Goal: Information Seeking & Learning: Find specific fact

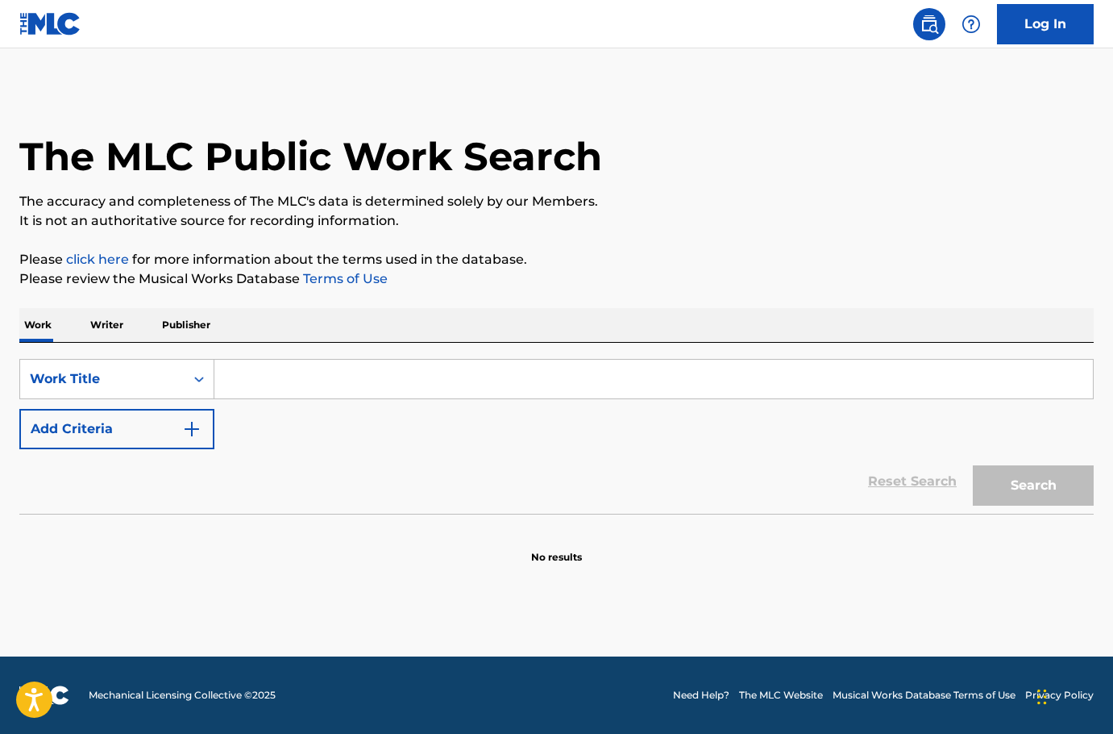
click at [536, 383] on input "Search Form" at bounding box center [653, 379] width 879 height 39
paste input "It's Not Me"
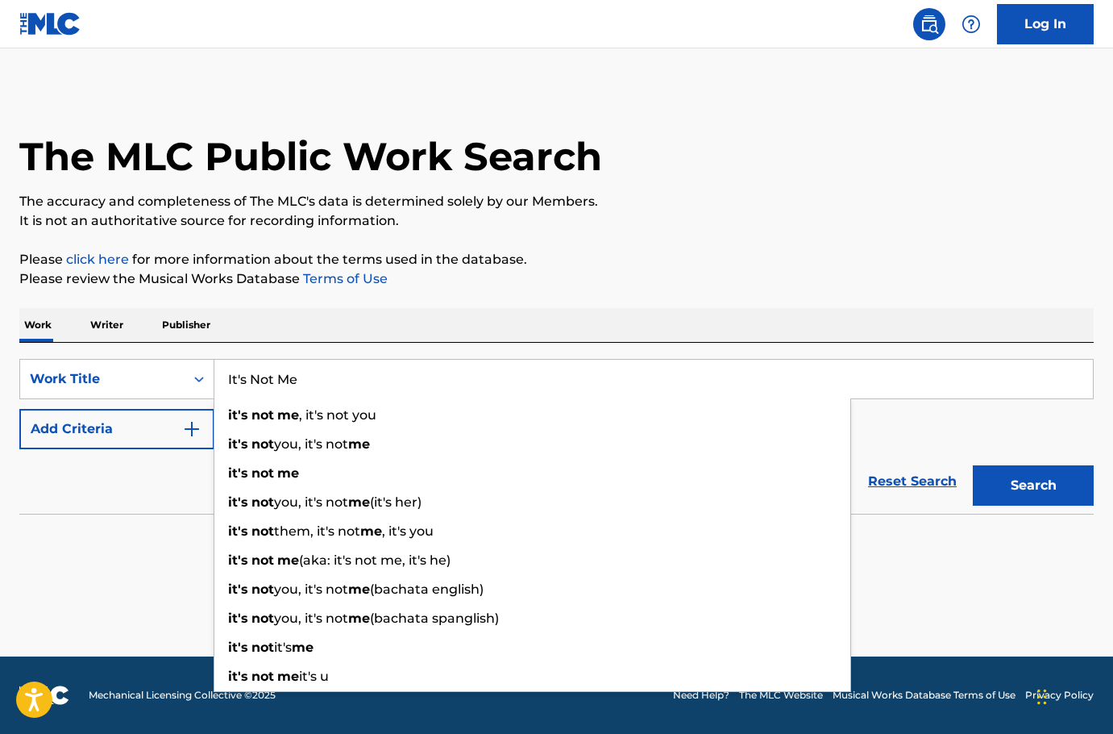
type input "It's Not Me"
click at [346, 262] on p "Please click here for more information about the terms used in the database." at bounding box center [556, 259] width 1075 height 19
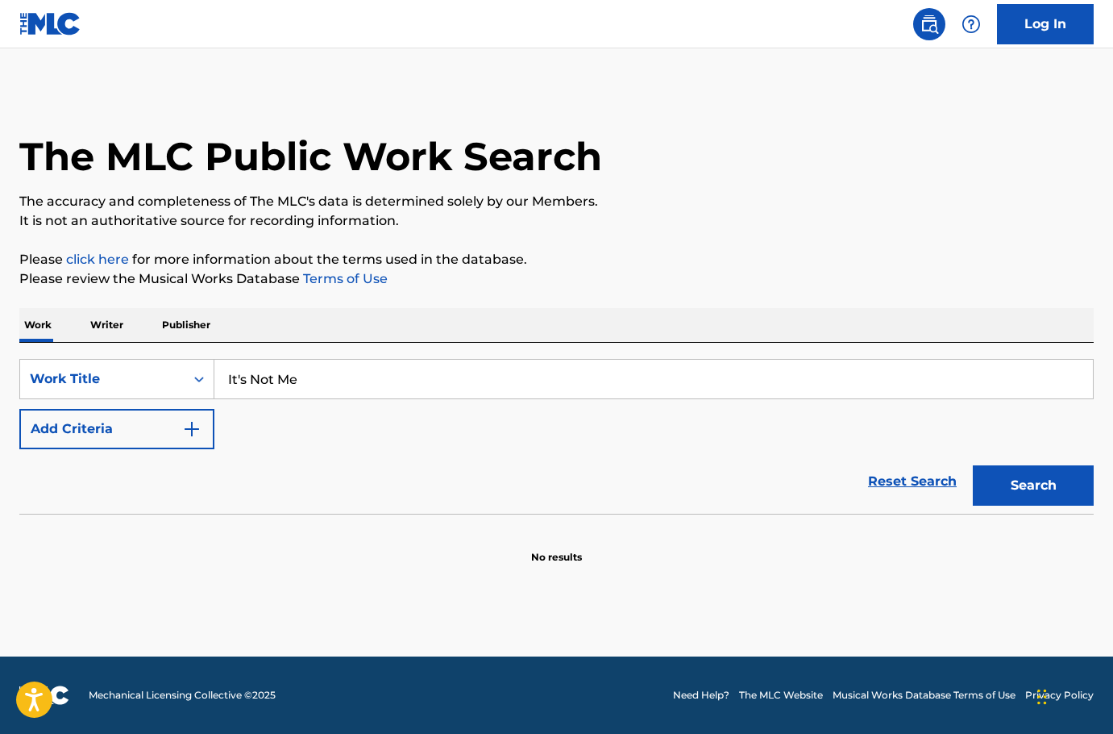
click at [27, 436] on button "Add Criteria" at bounding box center [116, 429] width 195 height 40
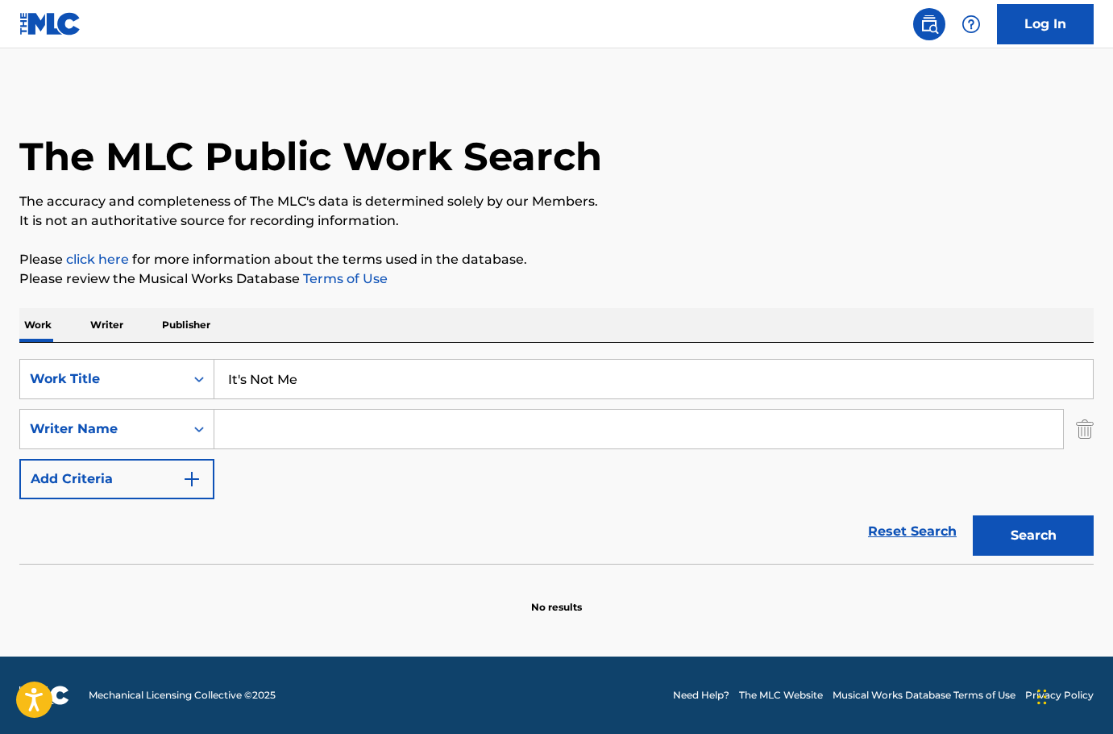
click at [372, 446] on input "Search Form" at bounding box center [638, 429] width 849 height 39
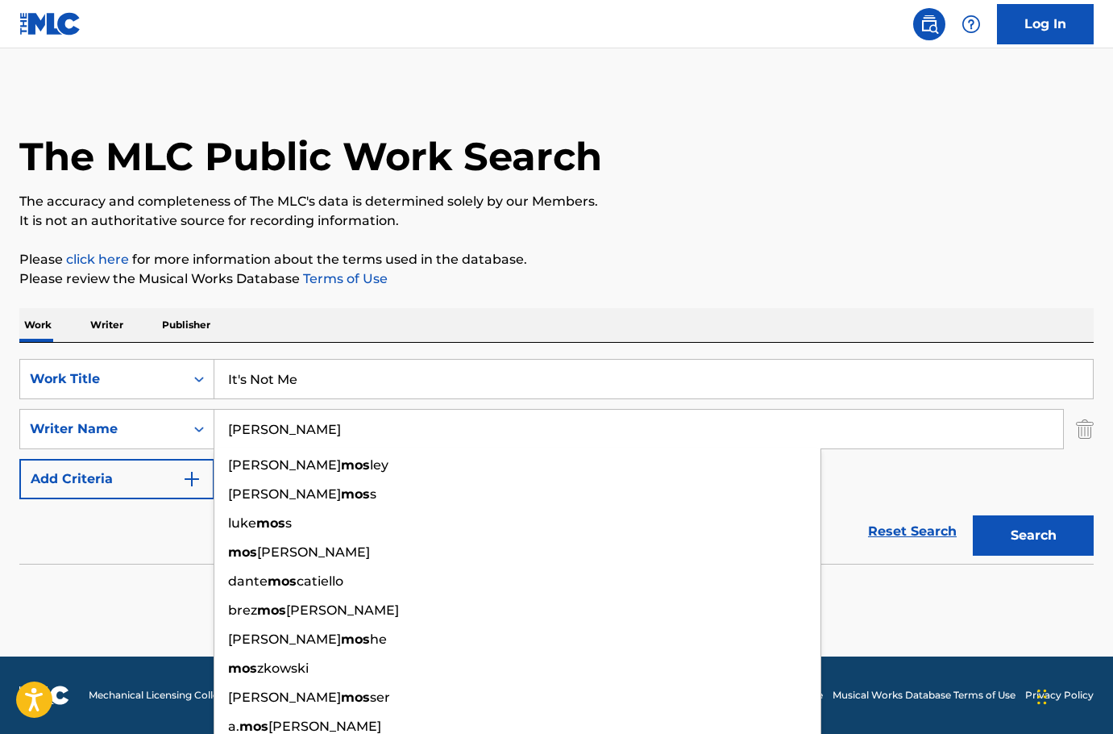
type input "Moss"
click at [973, 515] on button "Search" at bounding box center [1033, 535] width 121 height 40
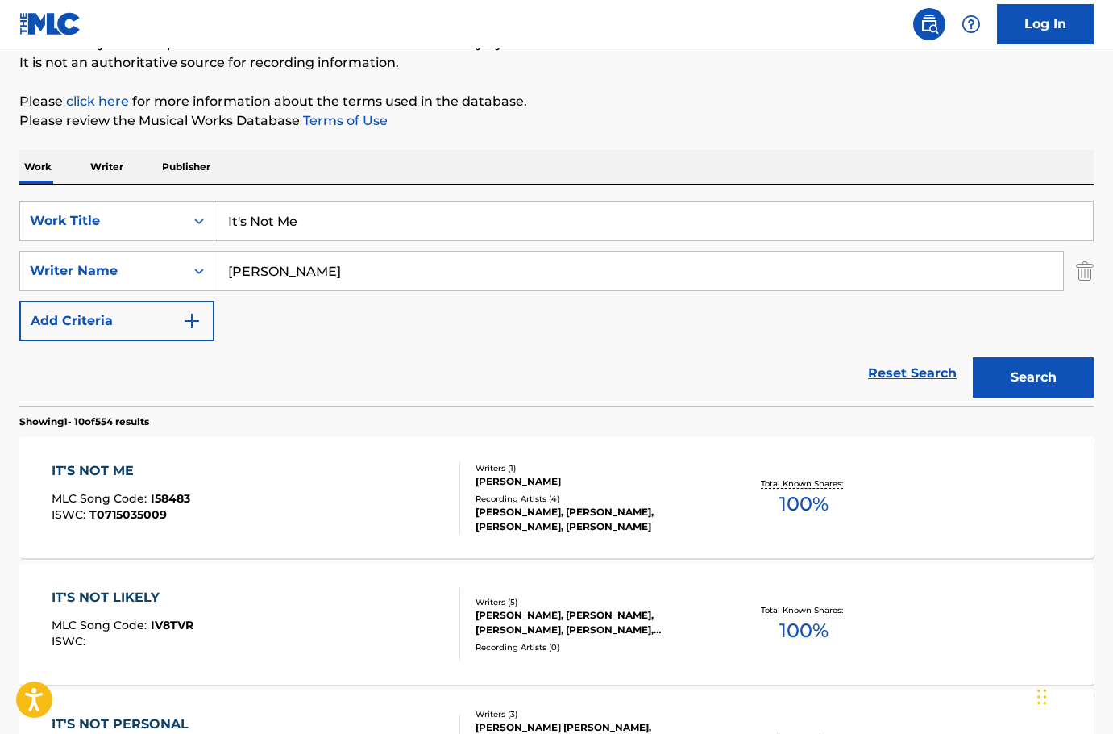
scroll to position [161, 0]
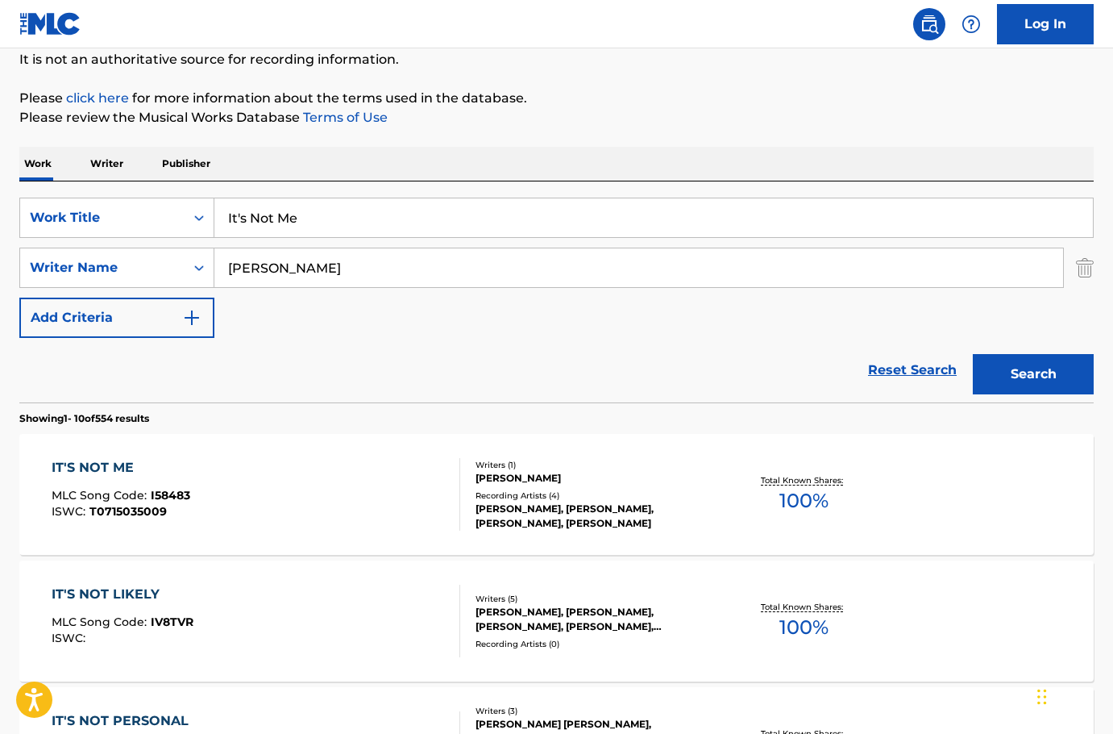
click at [390, 484] on div "IT'S NOT ME MLC Song Code : I58483 ISWC : T0715035009" at bounding box center [256, 494] width 409 height 73
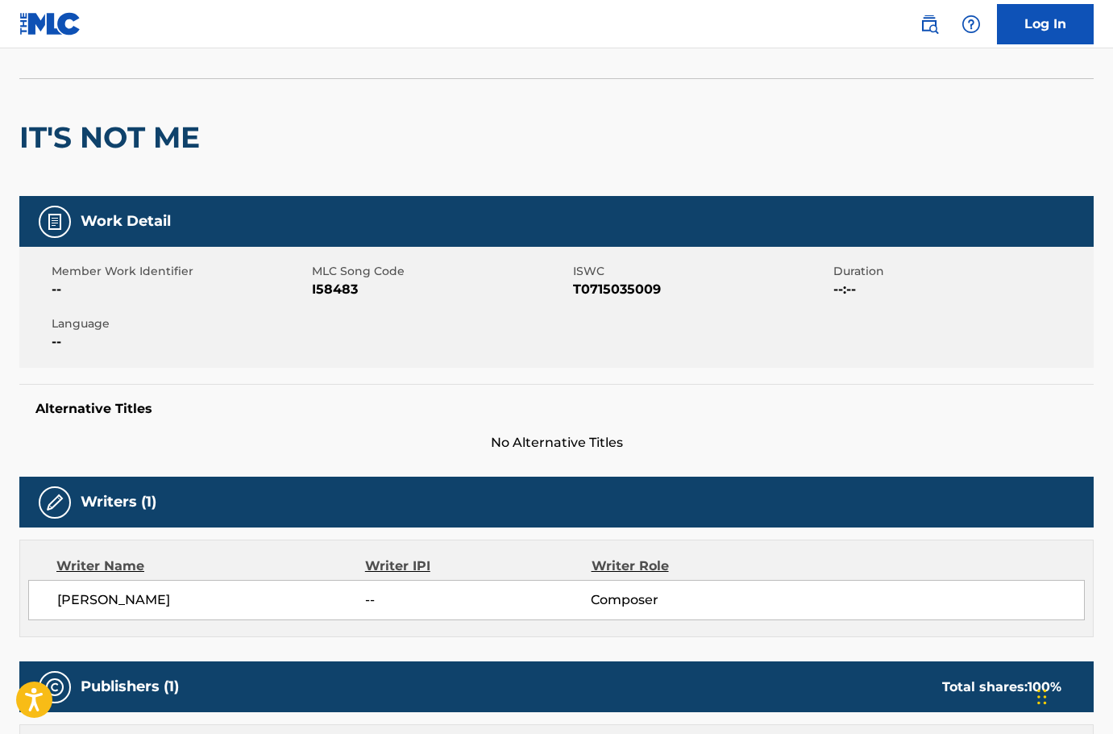
scroll to position [70, 0]
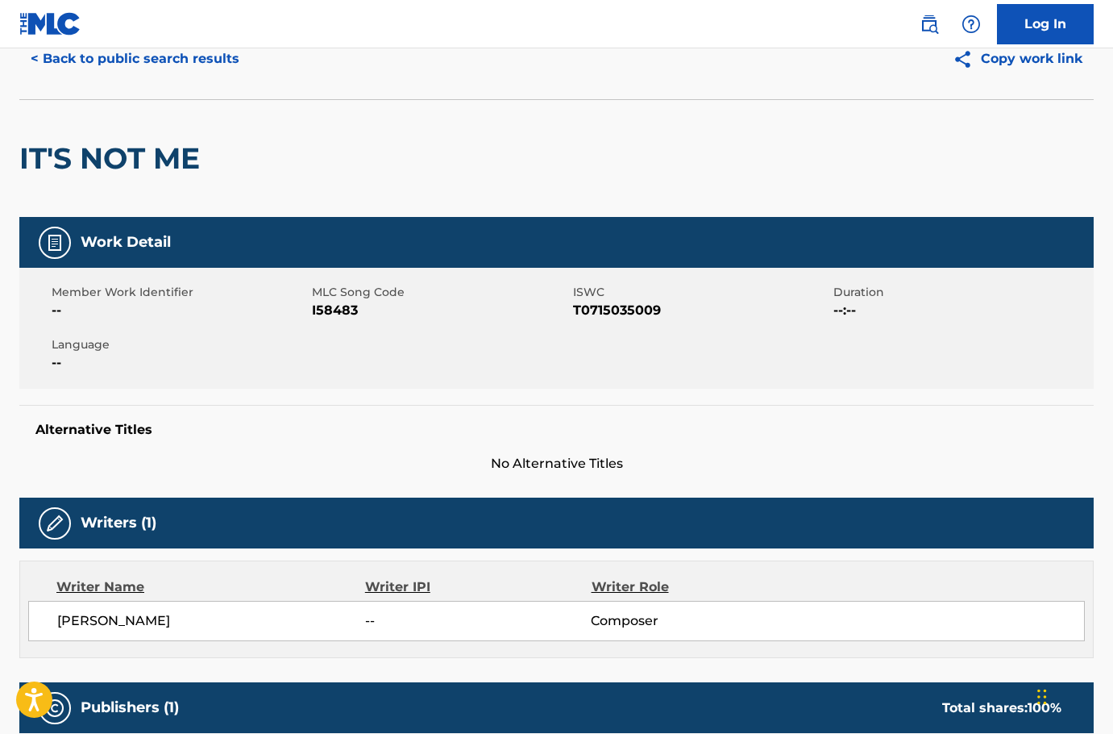
click at [150, 39] on nav "Log In" at bounding box center [556, 24] width 1113 height 48
click at [179, 74] on button "< Back to public search results" at bounding box center [134, 59] width 231 height 40
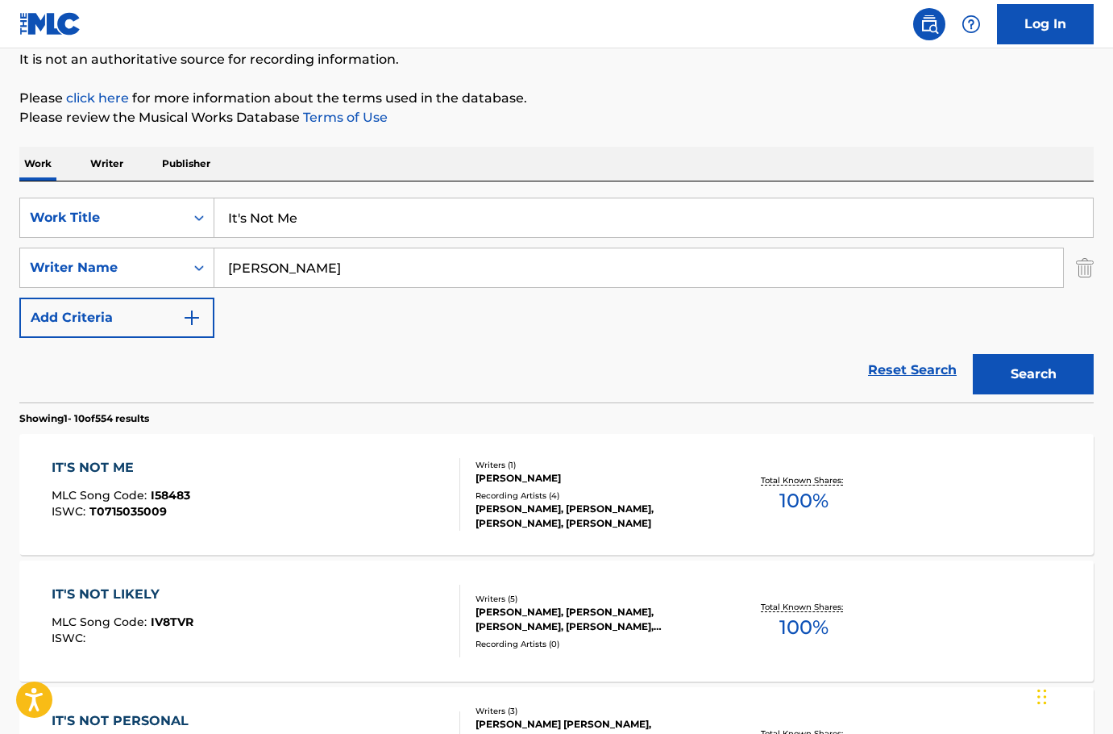
click at [519, 234] on input "It's Not Me" at bounding box center [653, 217] width 879 height 39
paste input "'m Coming Out"
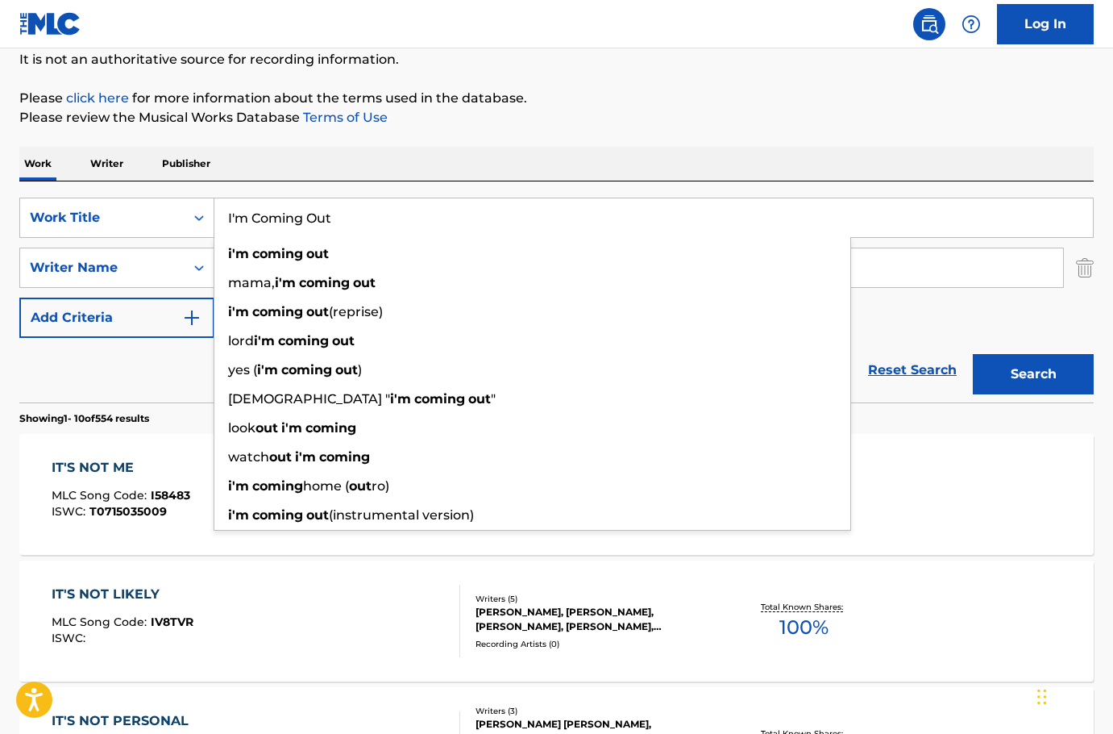
type input "I'm Coming Out"
drag, startPoint x: 584, startPoint y: 122, endPoint x: 606, endPoint y: 189, distance: 70.6
click at [584, 123] on p "Please review the Musical Works Database Terms of Use" at bounding box center [556, 117] width 1075 height 19
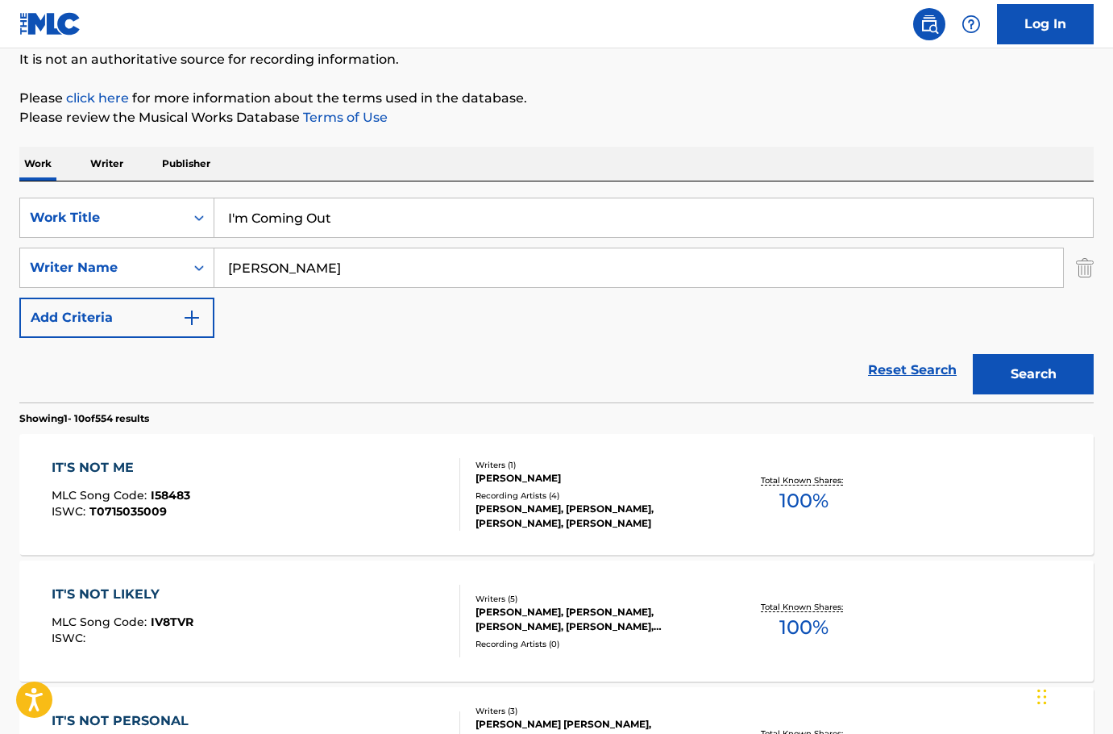
click at [620, 302] on div "SearchWithCriteria6e46e170-8a9a-4685-9605-bb34642ebe54 Work Title I'm Coming Ou…" at bounding box center [556, 268] width 1075 height 140
click at [617, 289] on div "SearchWithCriteria6e46e170-8a9a-4685-9605-bb34642ebe54 Work Title I'm Coming Ou…" at bounding box center [556, 268] width 1075 height 140
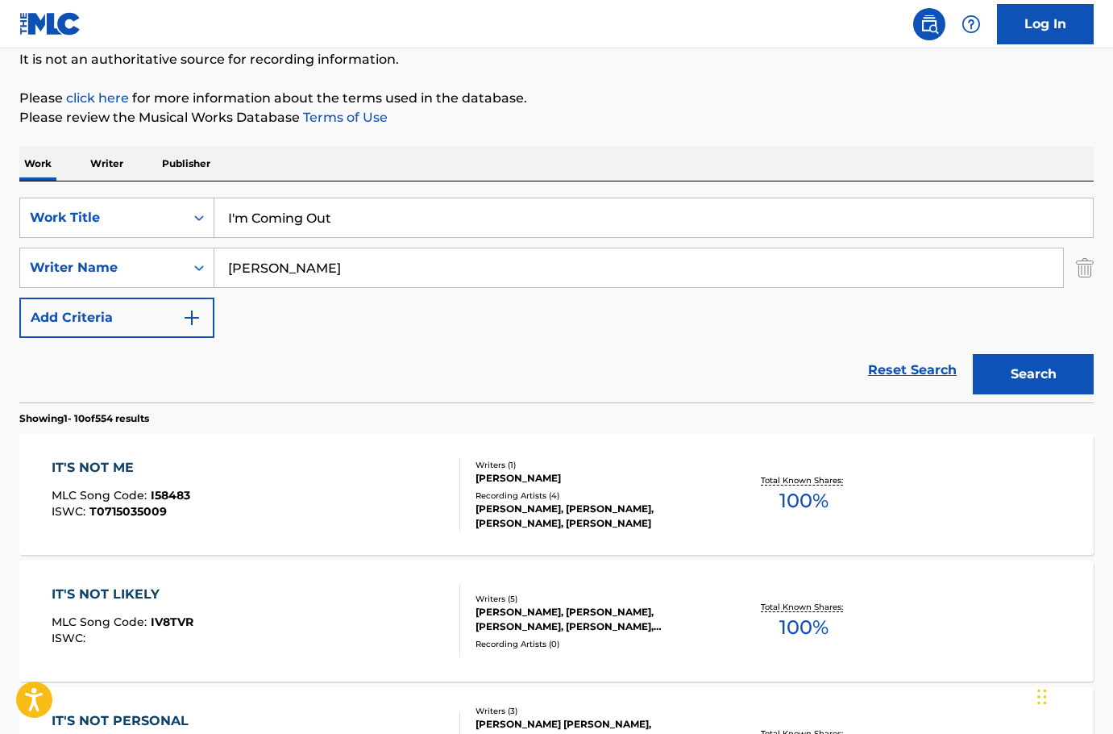
click at [613, 268] on input "Moss" at bounding box center [638, 267] width 849 height 39
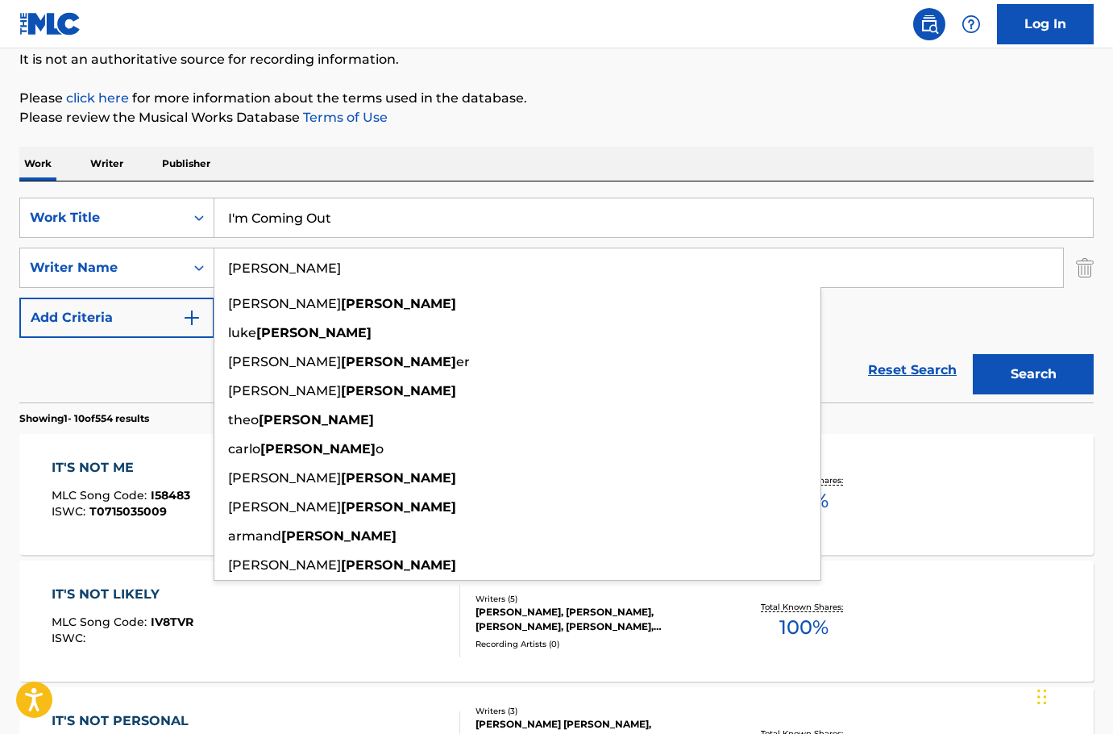
click at [612, 268] on input "Moss" at bounding box center [638, 267] width 849 height 39
type input "X"
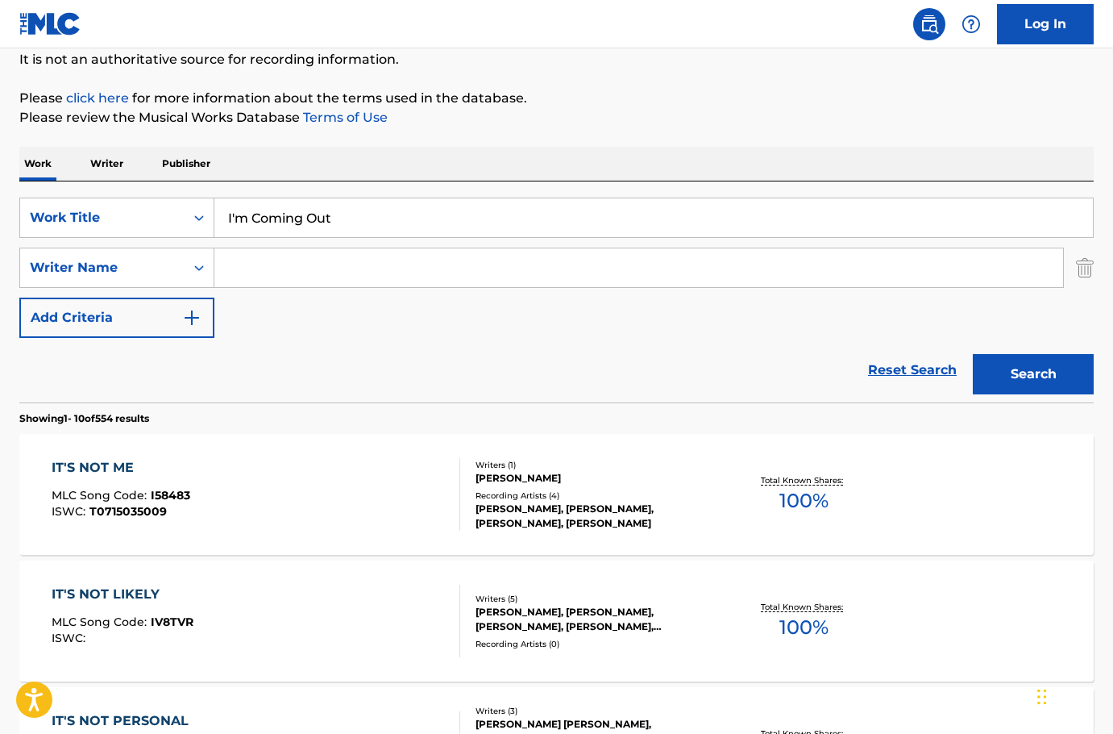
click at [973, 354] on button "Search" at bounding box center [1033, 374] width 121 height 40
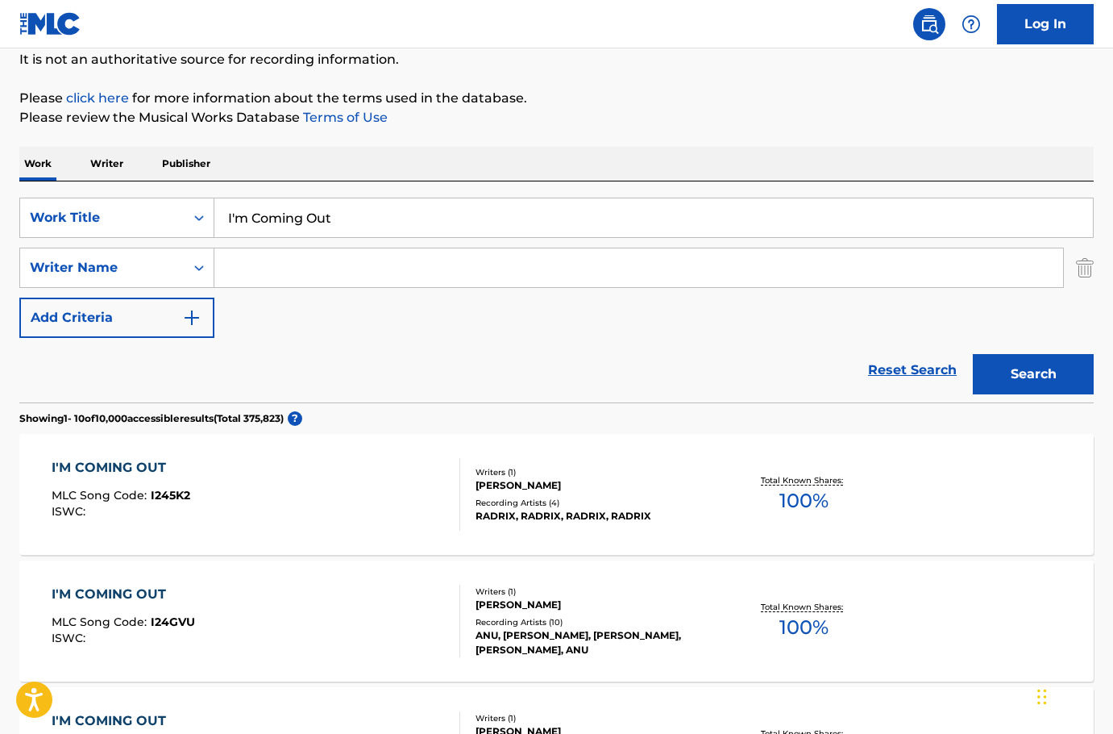
click at [373, 296] on div "SearchWithCriteria6e46e170-8a9a-4685-9605-bb34642ebe54 Work Title I'm Coming Ou…" at bounding box center [556, 268] width 1075 height 140
click at [337, 259] on input "Search Form" at bounding box center [638, 267] width 849 height 39
type input "Ward"
click at [973, 354] on button "Search" at bounding box center [1033, 374] width 121 height 40
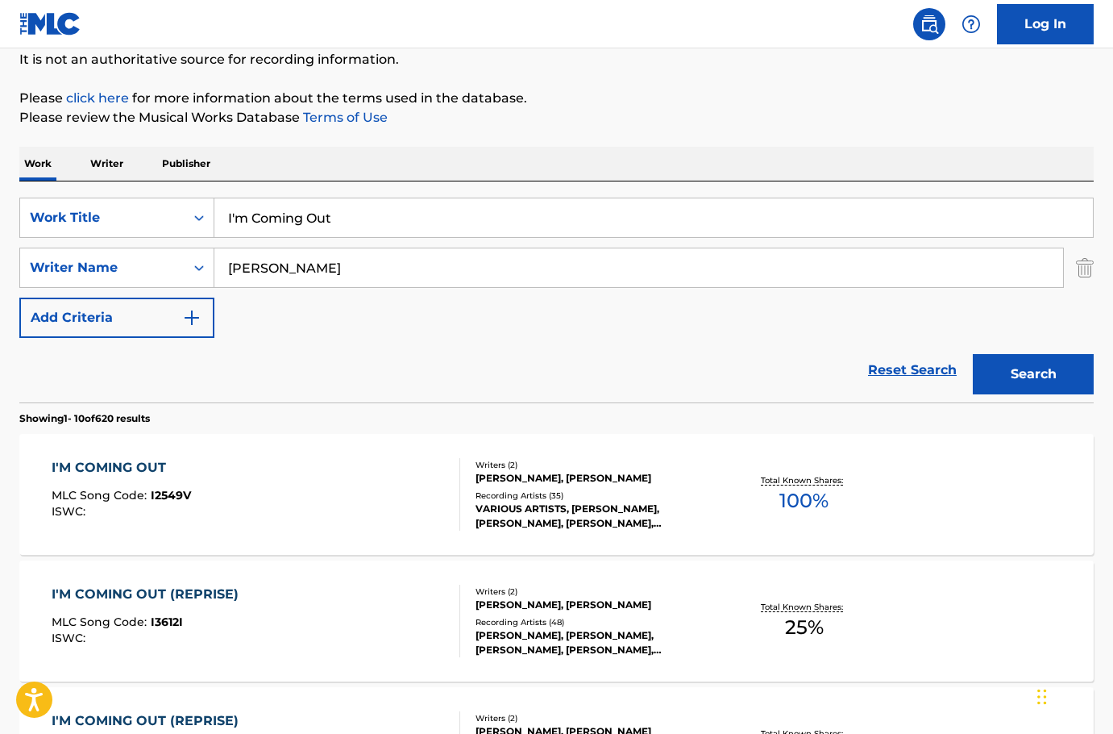
click at [400, 530] on div "I'M COMING OUT MLC Song Code : I2549V ISWC :" at bounding box center [256, 494] width 409 height 73
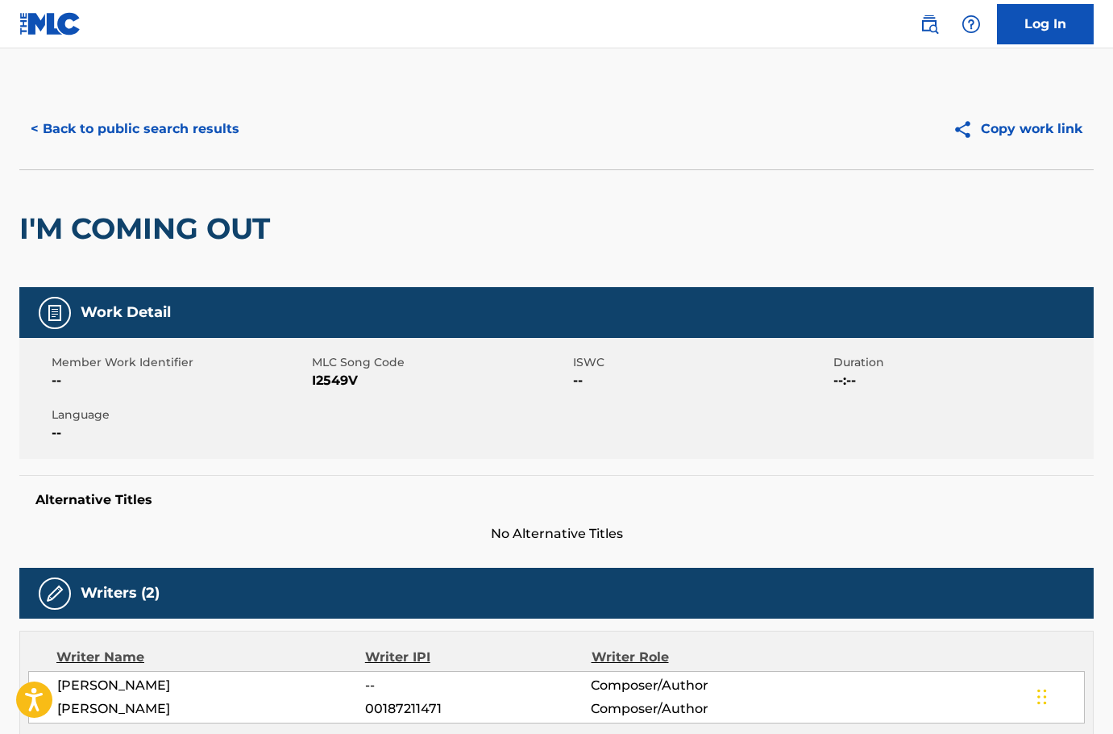
click at [165, 139] on button "< Back to public search results" at bounding box center [134, 129] width 231 height 40
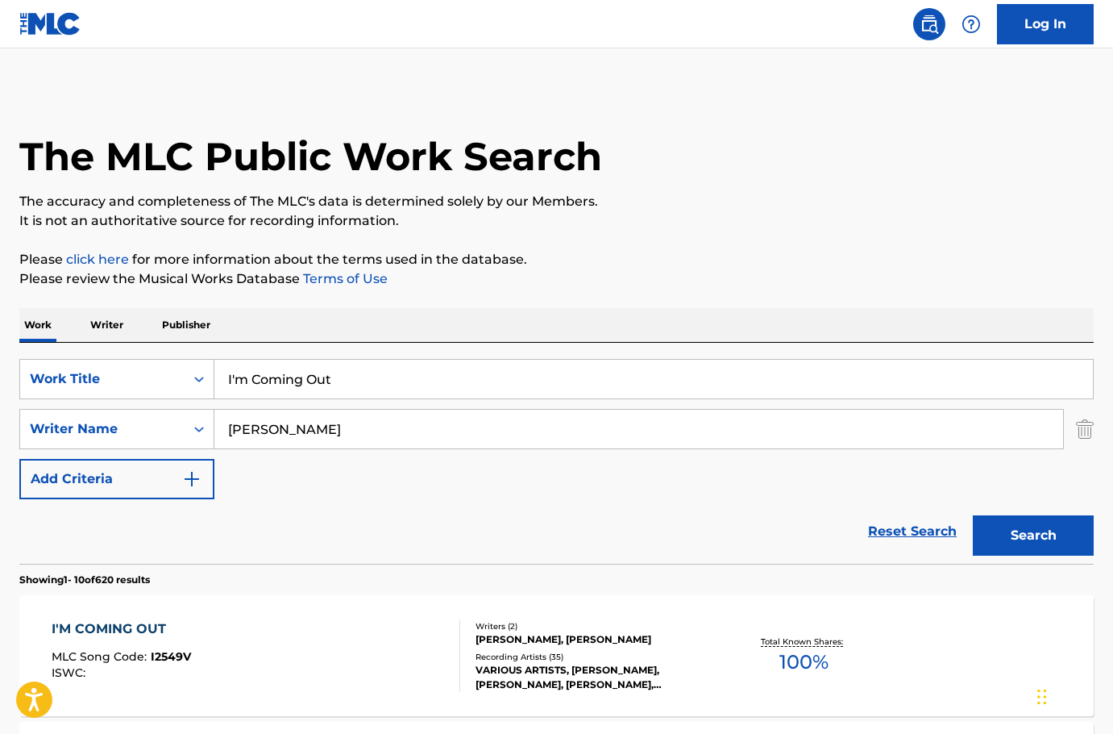
scroll to position [161, 0]
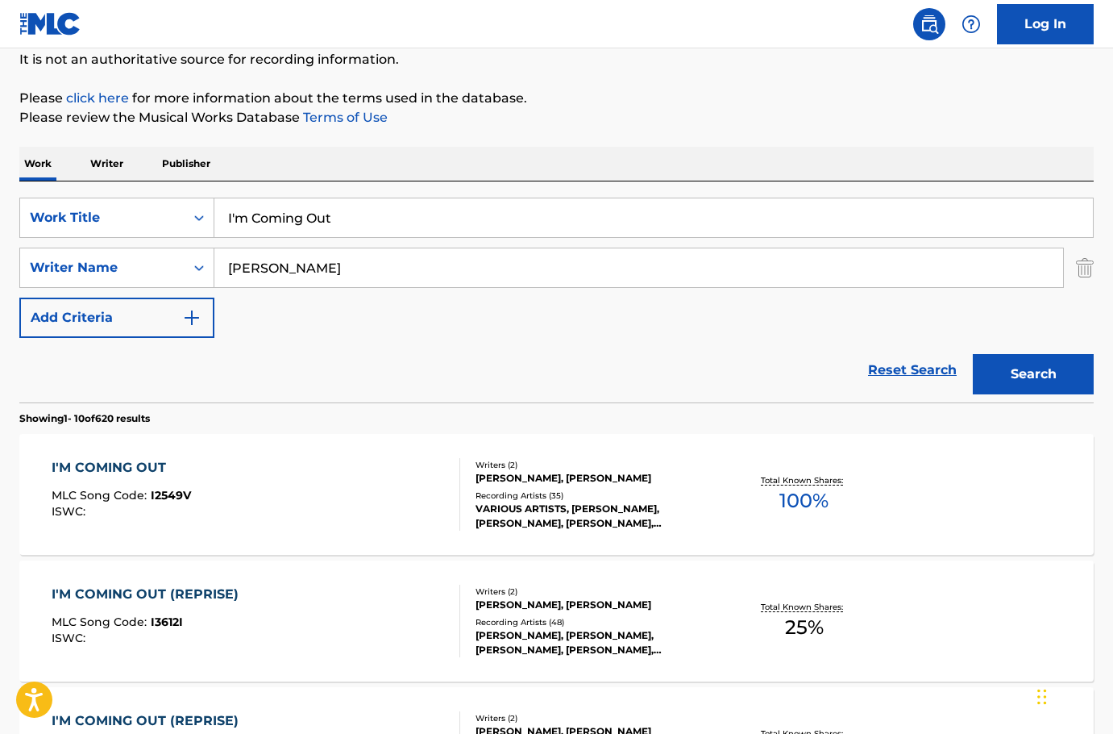
click at [559, 238] on div "SearchWithCriteria6e46e170-8a9a-4685-9605-bb34642ebe54 Work Title I'm Coming Ou…" at bounding box center [556, 268] width 1075 height 140
click at [556, 215] on input "I'm Coming Out" at bounding box center [653, 217] width 879 height 39
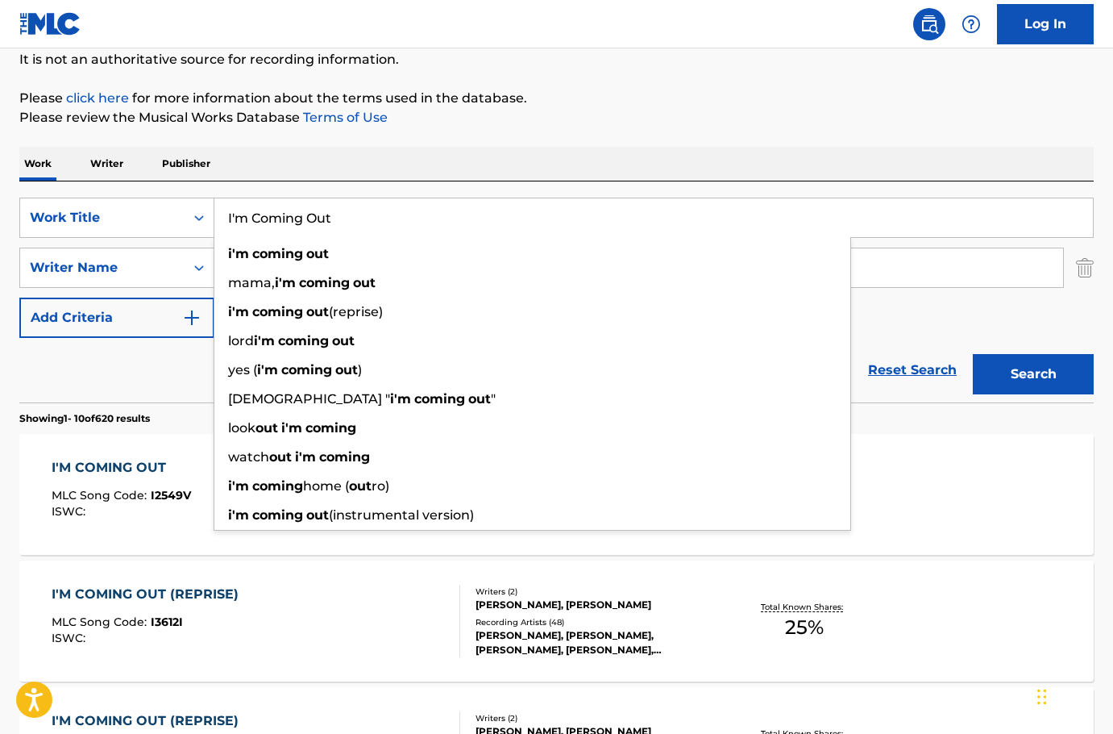
click at [556, 215] on input "I'm Coming Out" at bounding box center [653, 217] width 879 height 39
paste input "Beyond The Shadow Of A Doub"
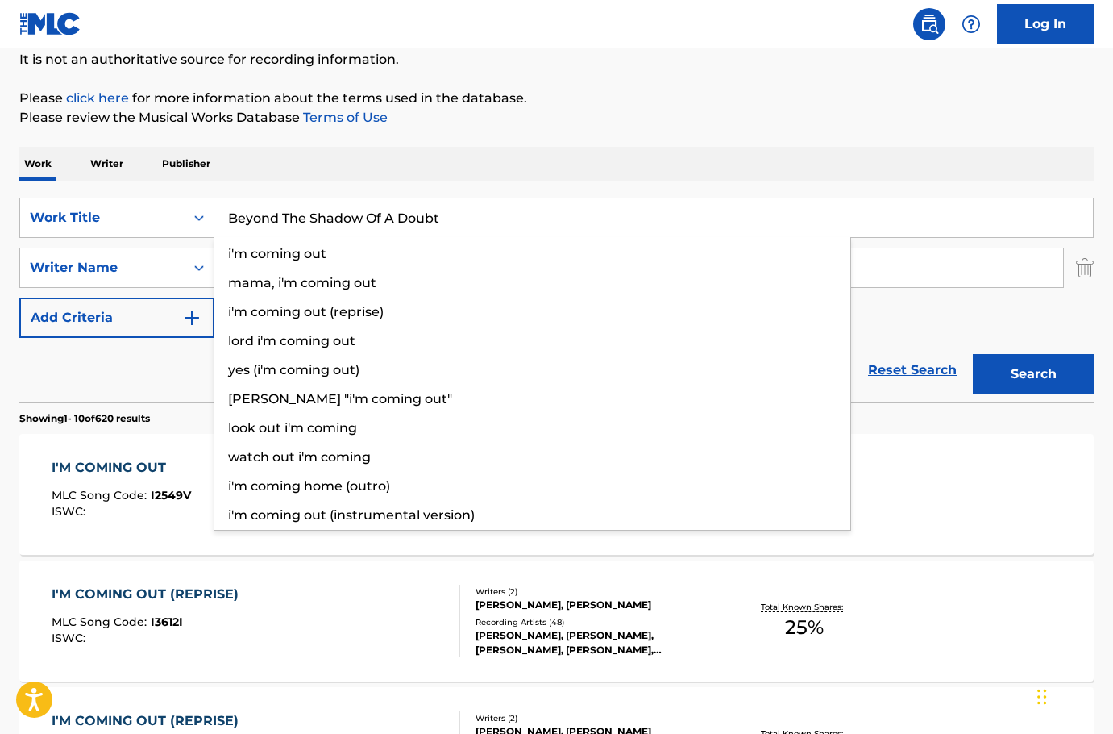
type input "Beyond The Shadow Of A Doubt"
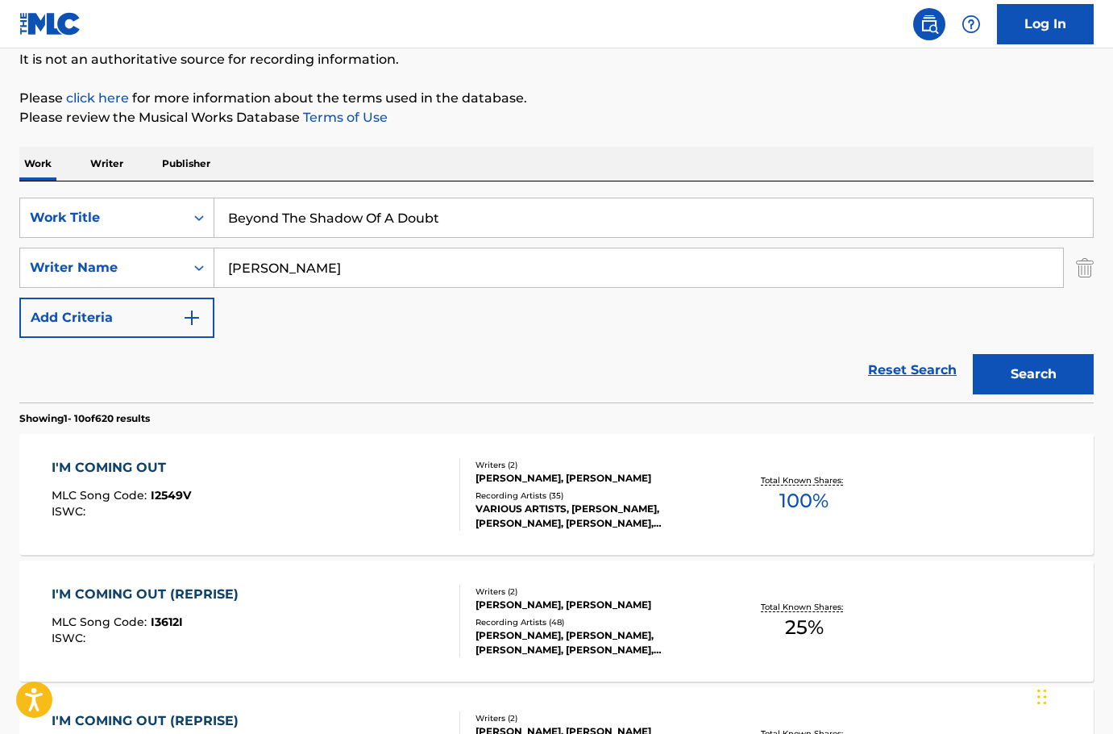
click at [580, 89] on p "Please click here for more information about the terms used in the database." at bounding box center [556, 98] width 1075 height 19
click at [582, 290] on div "SearchWithCriteria6e46e170-8a9a-4685-9605-bb34642ebe54 Work Title Beyond The Sh…" at bounding box center [556, 268] width 1075 height 140
click at [588, 277] on input "Ward" at bounding box center [638, 267] width 849 height 39
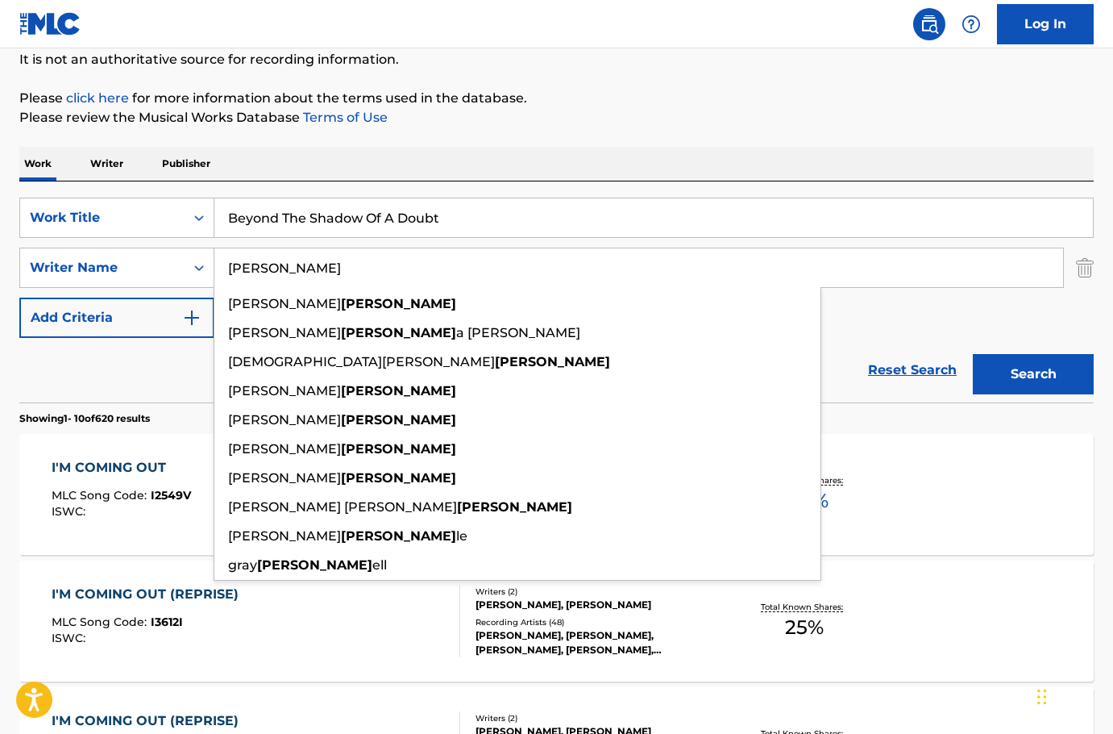
click at [588, 277] on input "Ward" at bounding box center [638, 267] width 849 height 39
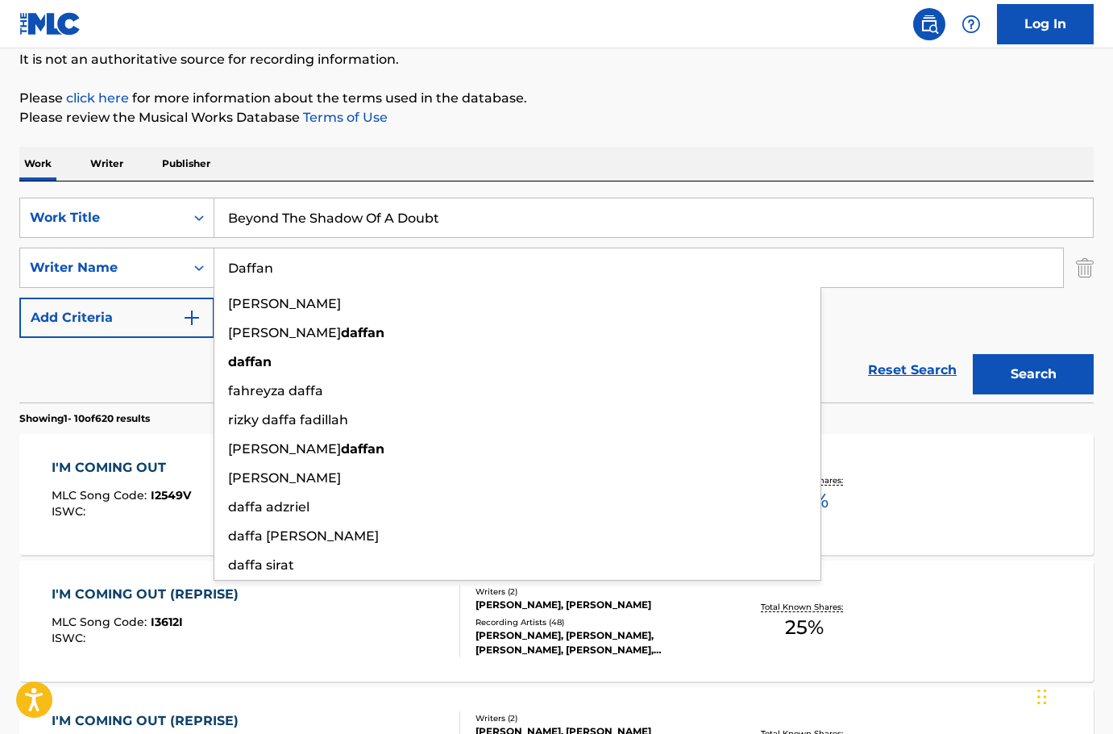
type input "Daffan"
click at [973, 354] on button "Search" at bounding box center [1033, 374] width 121 height 40
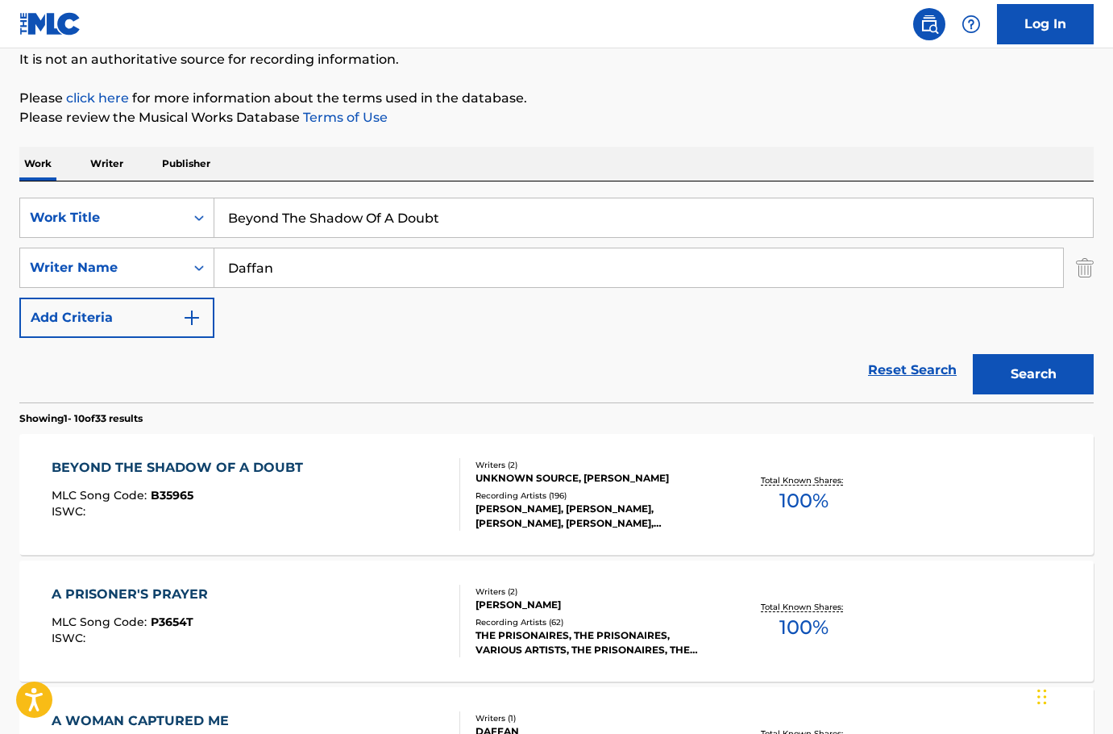
click at [296, 492] on div "MLC Song Code : B35965" at bounding box center [182, 497] width 260 height 16
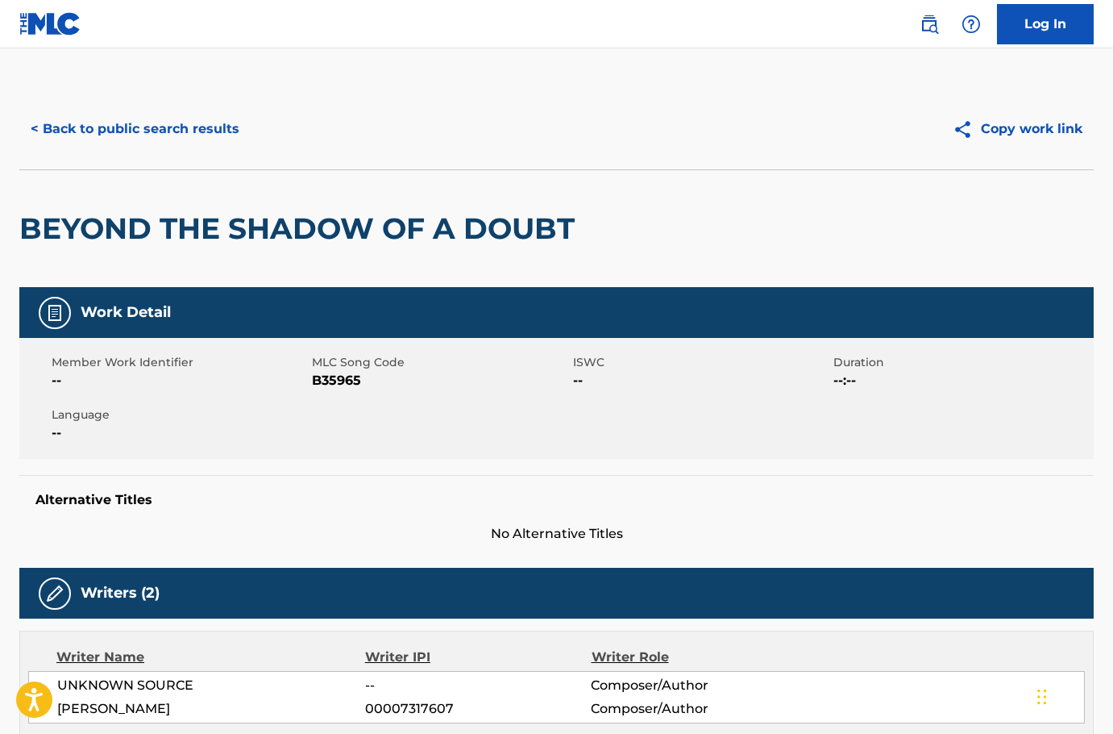
click at [91, 147] on button "< Back to public search results" at bounding box center [134, 129] width 231 height 40
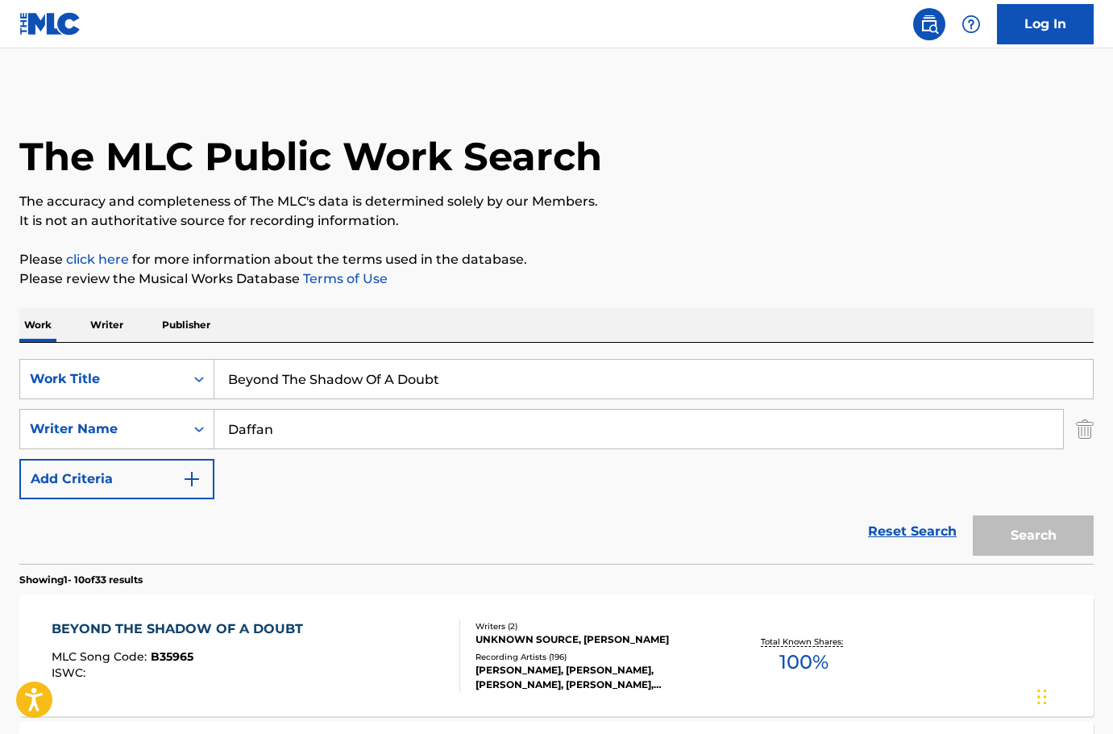
scroll to position [161, 0]
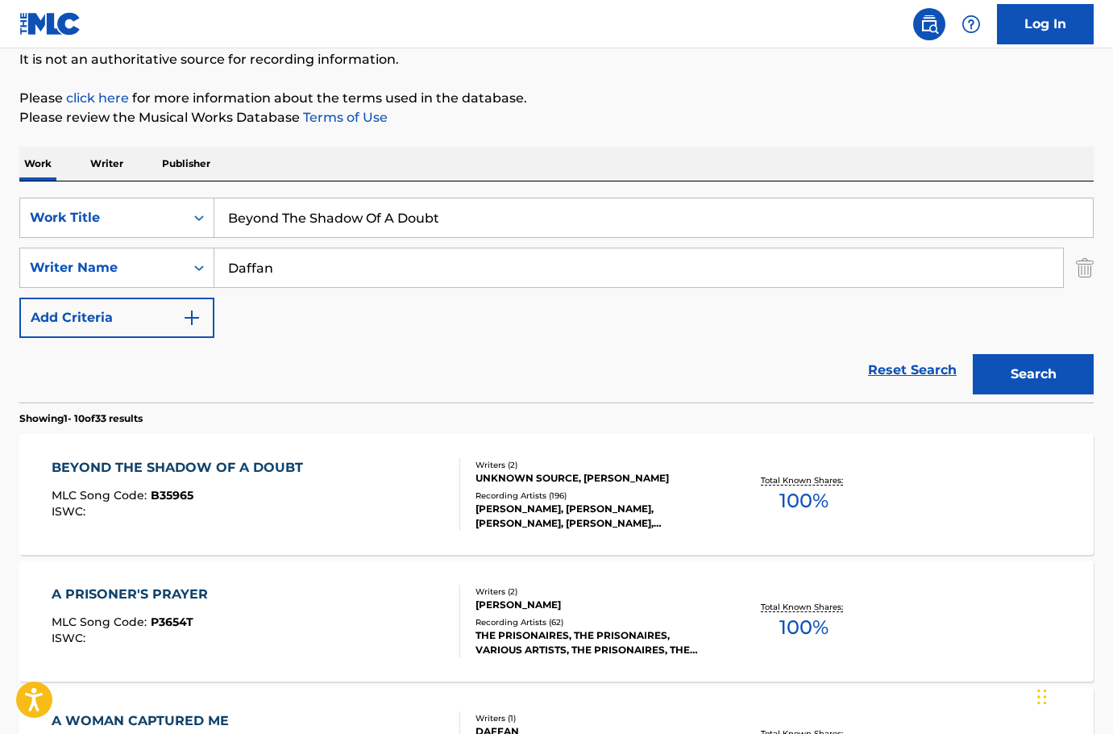
click at [329, 243] on div "SearchWithCriteria6e46e170-8a9a-4685-9605-bb34642ebe54 Work Title Beyond The Sh…" at bounding box center [556, 268] width 1075 height 140
click at [330, 213] on input "Beyond The Shadow Of A Doubt" at bounding box center [653, 217] width 879 height 39
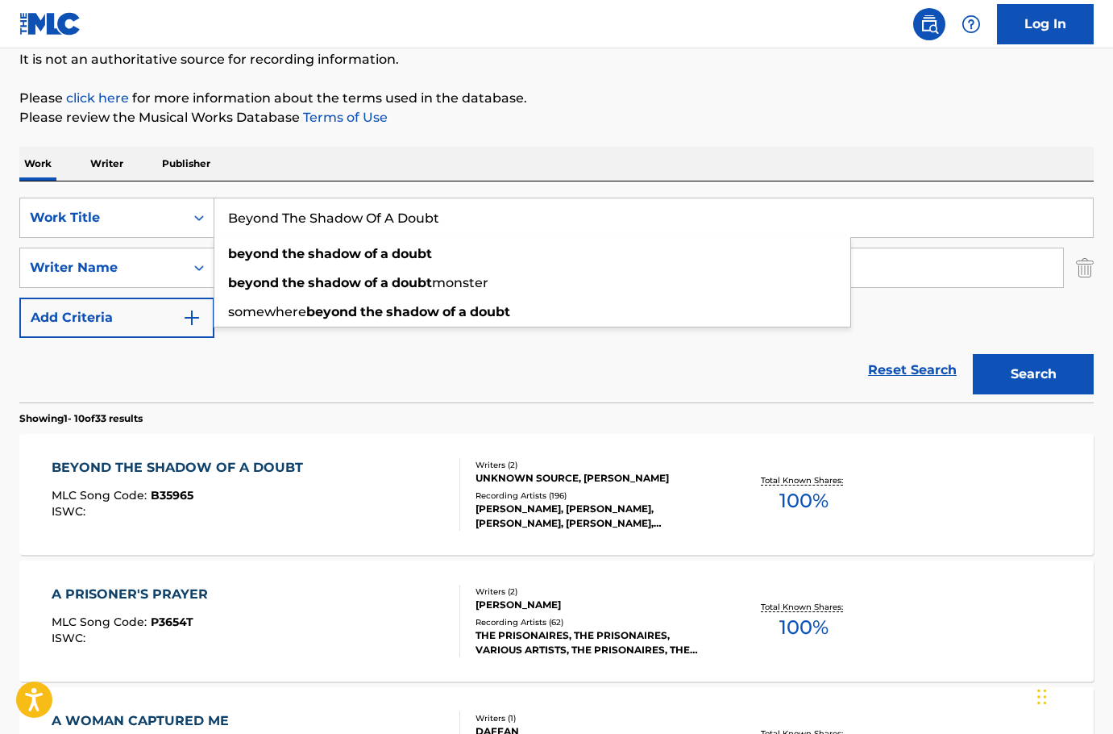
click at [330, 213] on input "Beyond The Shadow Of A Doubt" at bounding box center [653, 217] width 879 height 39
paste input "reeze (Blow My Baby Back To Me)"
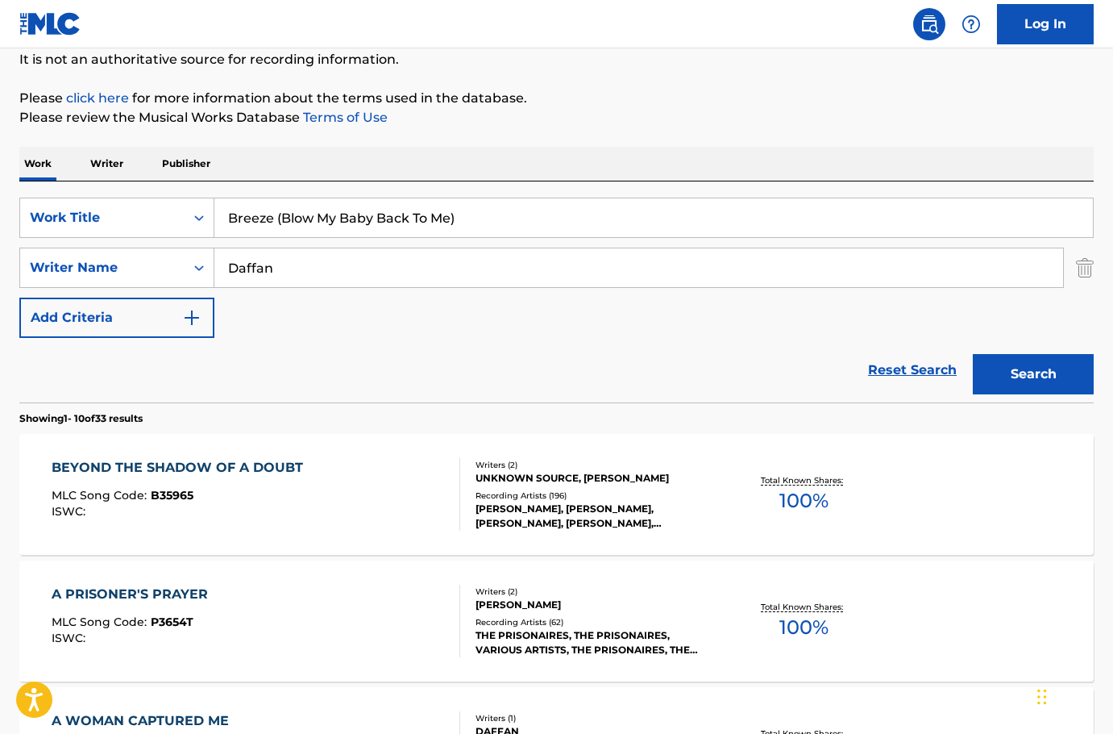
type input "Breeze (Blow My Baby Back To Me)"
click at [661, 123] on p "Please review the Musical Works Database Terms of Use" at bounding box center [556, 117] width 1075 height 19
click at [623, 274] on input "Daffan" at bounding box center [638, 267] width 849 height 39
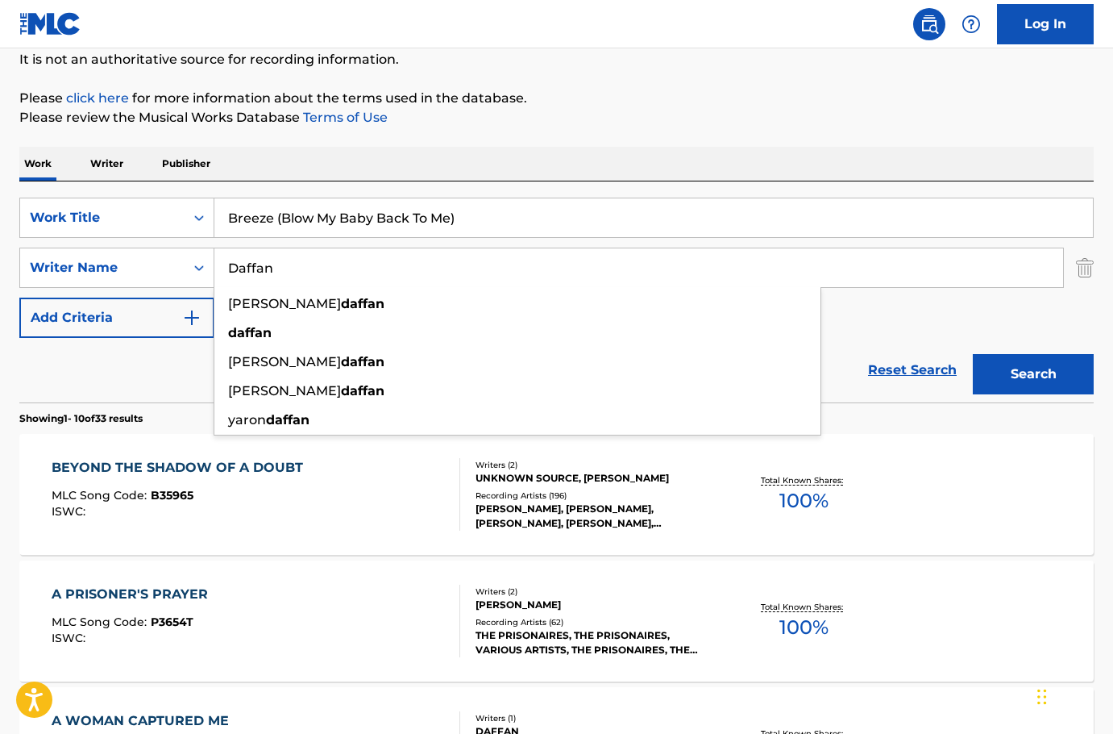
click at [623, 274] on input "Daffan" at bounding box center [638, 267] width 849 height 39
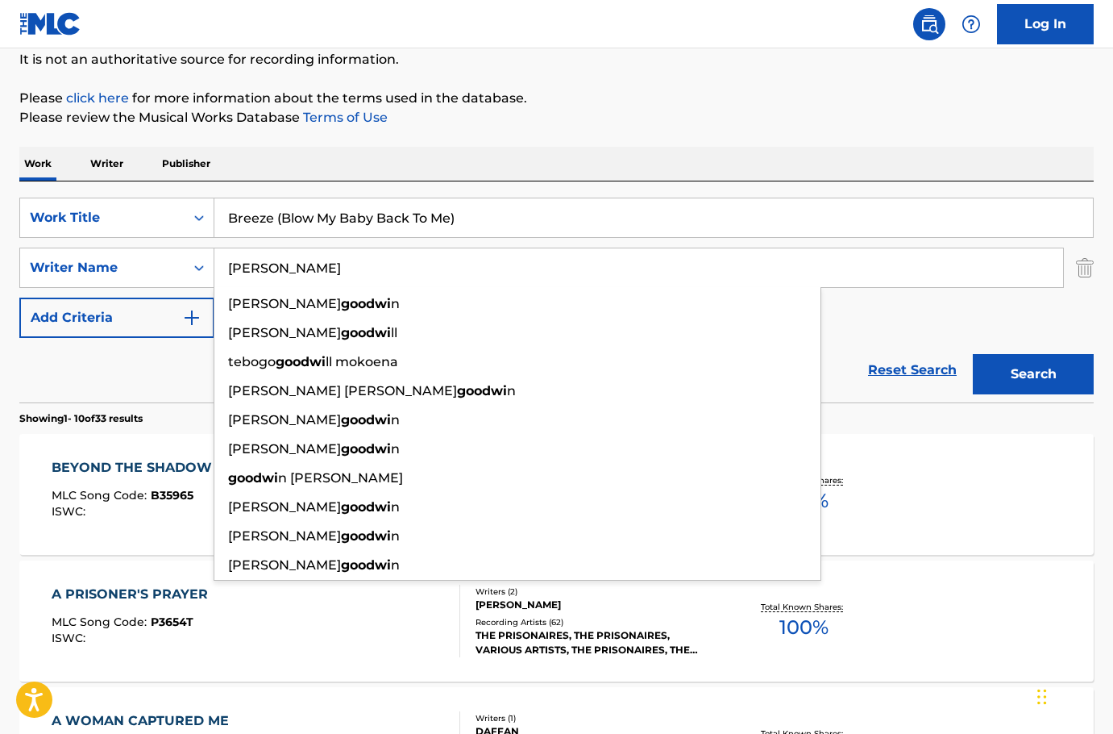
type input "Goodwin"
click at [973, 354] on button "Search" at bounding box center [1033, 374] width 121 height 40
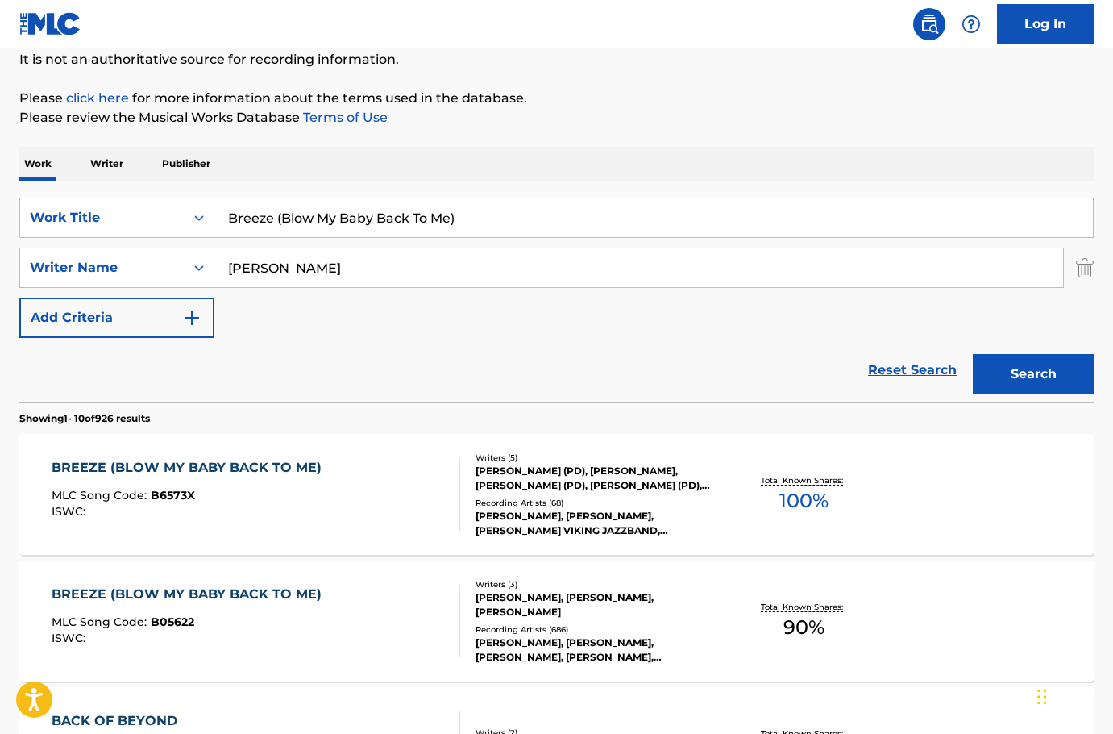
click at [375, 514] on div "BREEZE (BLOW MY BABY BACK TO ME) MLC Song Code : B6573X ISWC :" at bounding box center [256, 494] width 409 height 73
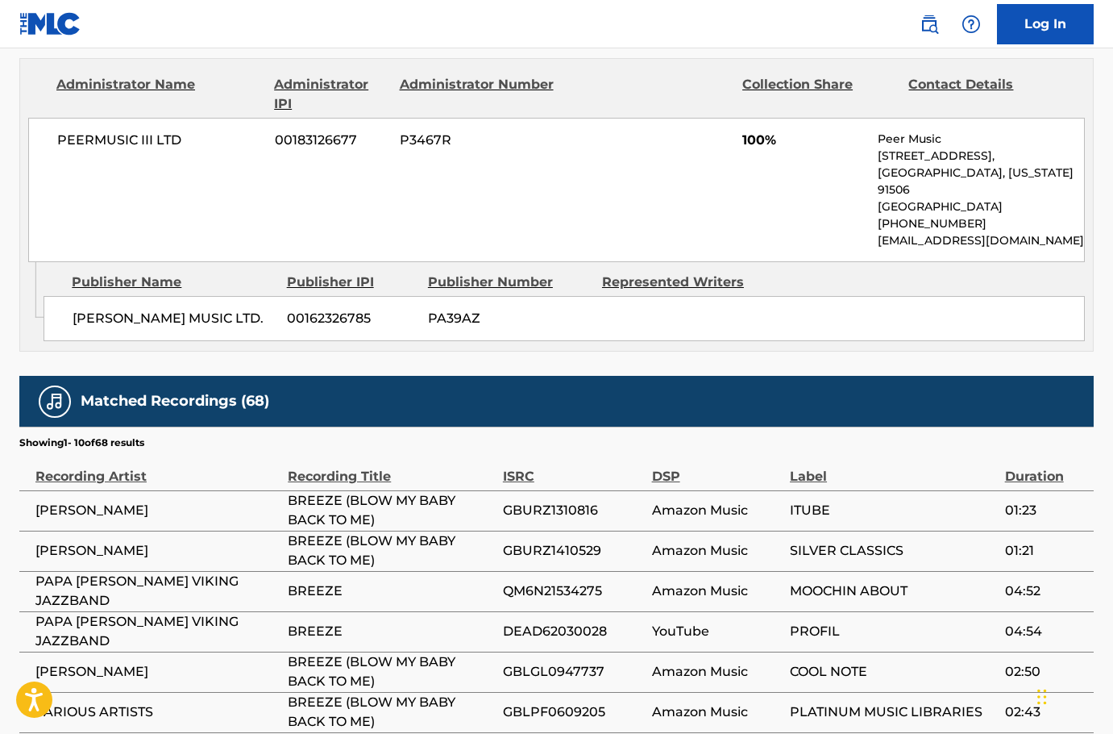
scroll to position [564, 0]
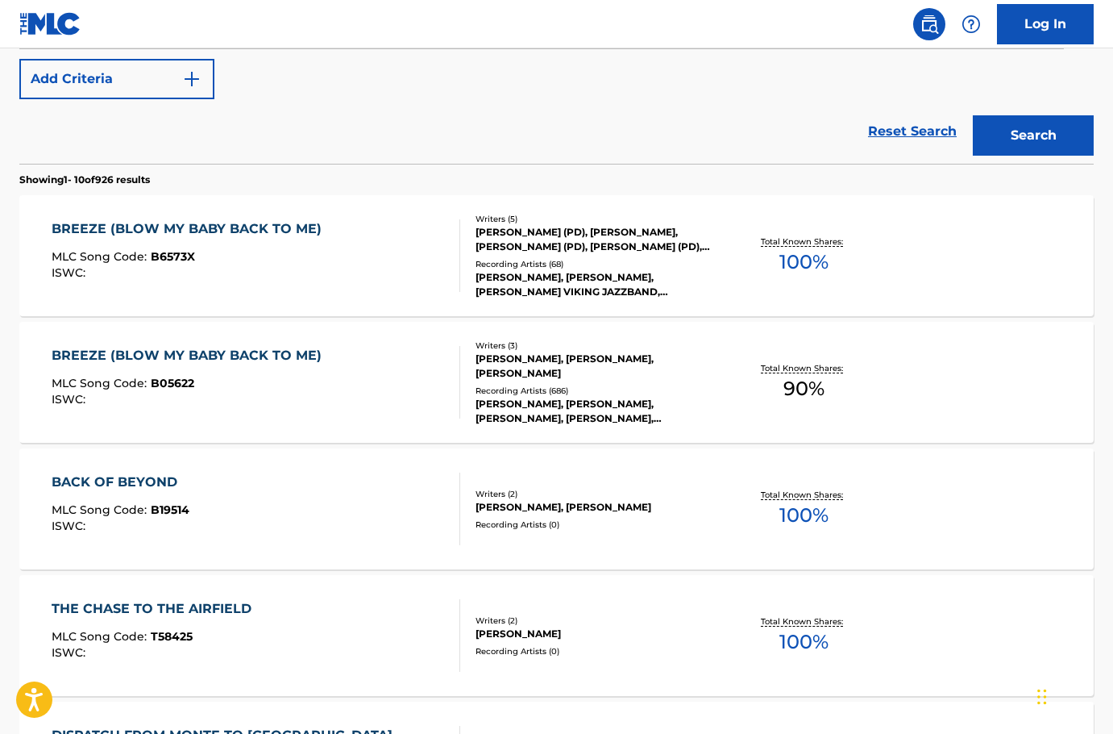
scroll to position [403, 0]
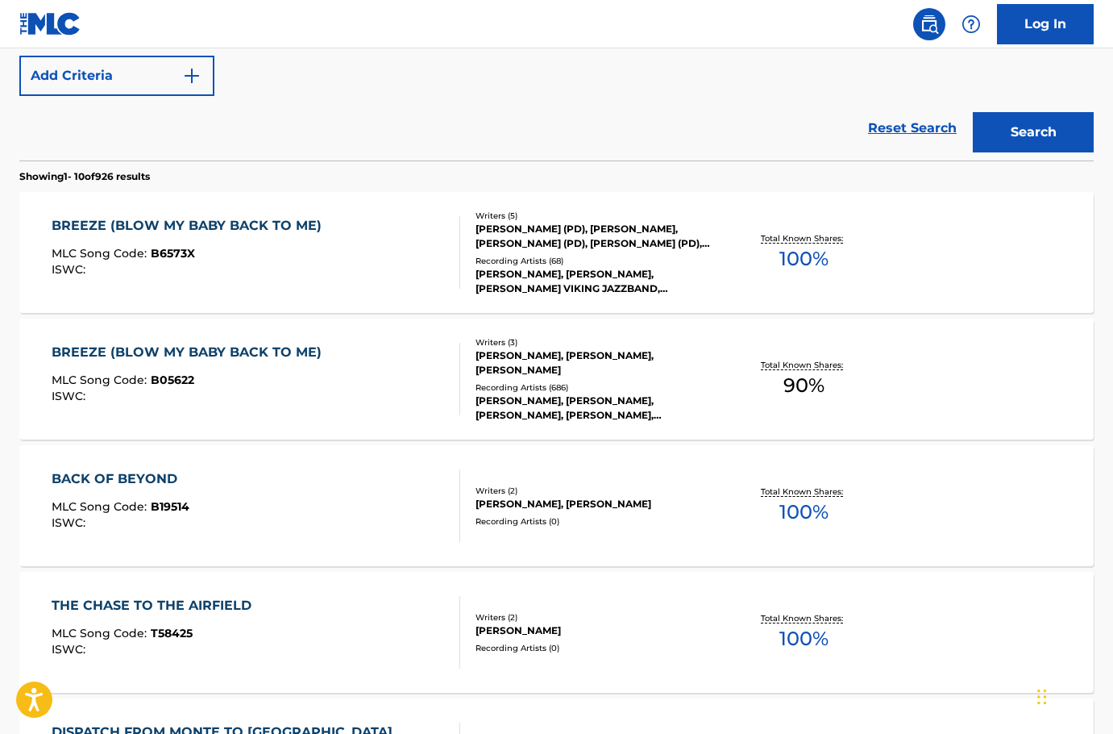
click at [370, 416] on div "BREEZE (BLOW MY BABY BACK TO ME) MLC Song Code : B05622 ISWC : Writers ( 3 ) BA…" at bounding box center [556, 378] width 1075 height 121
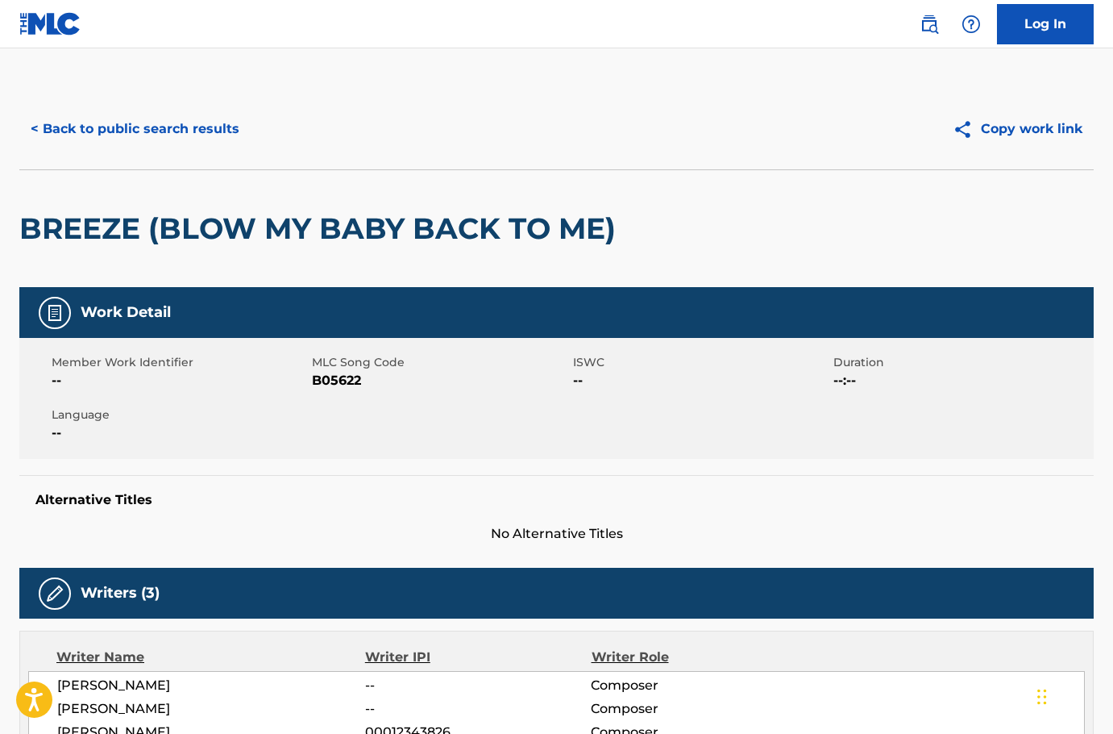
click at [102, 134] on button "< Back to public search results" at bounding box center [134, 129] width 231 height 40
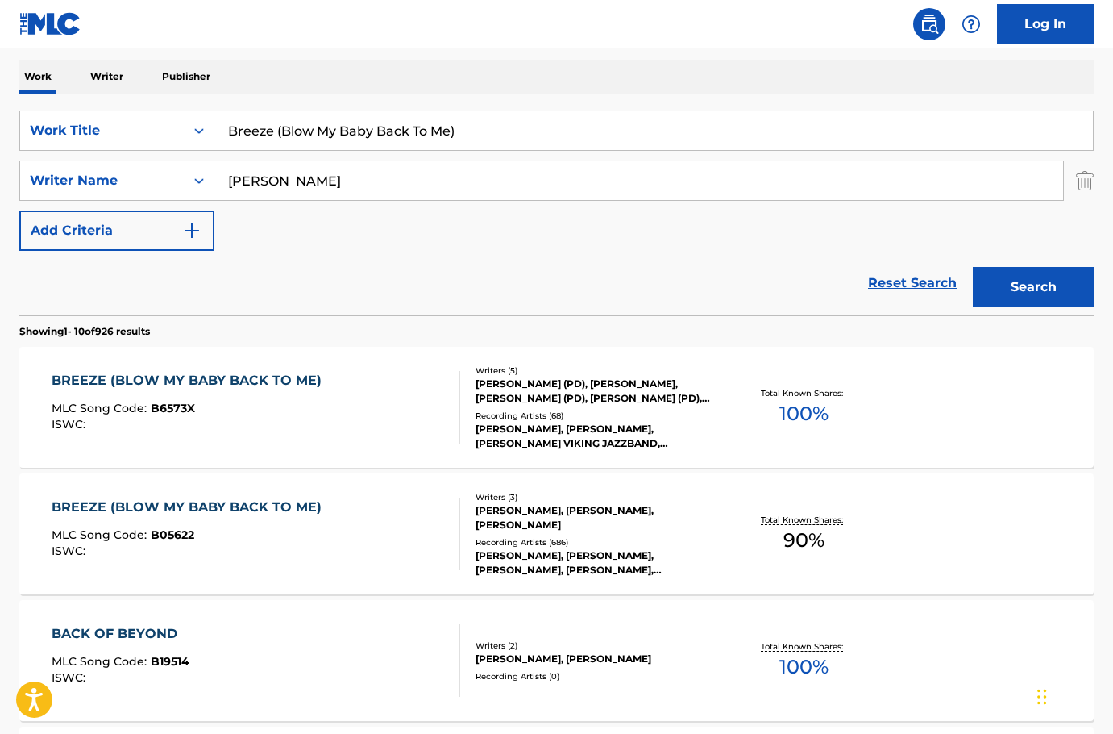
scroll to position [173, 0]
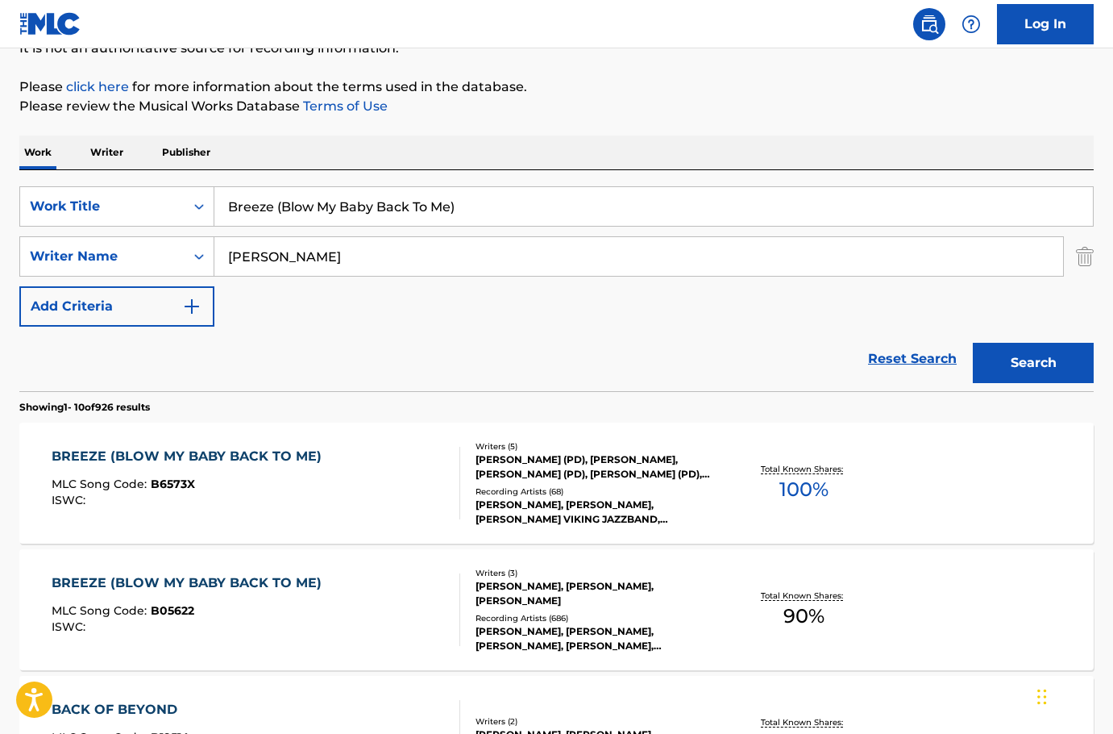
click at [376, 202] on input "Breeze (Blow My Baby Back To Me)" at bounding box center [653, 206] width 879 height 39
paste input "Heartbreak Hotel"
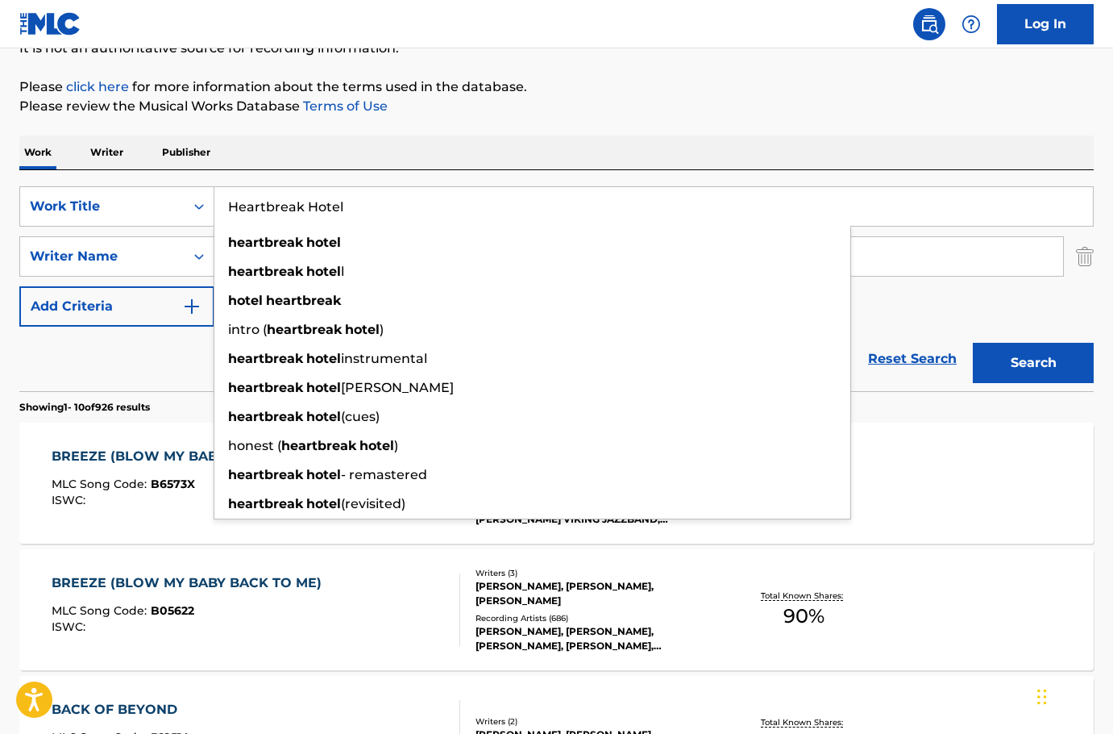
type input "Heartbreak Hotel"
click at [497, 104] on p "Please review the Musical Works Database Terms of Use" at bounding box center [556, 106] width 1075 height 19
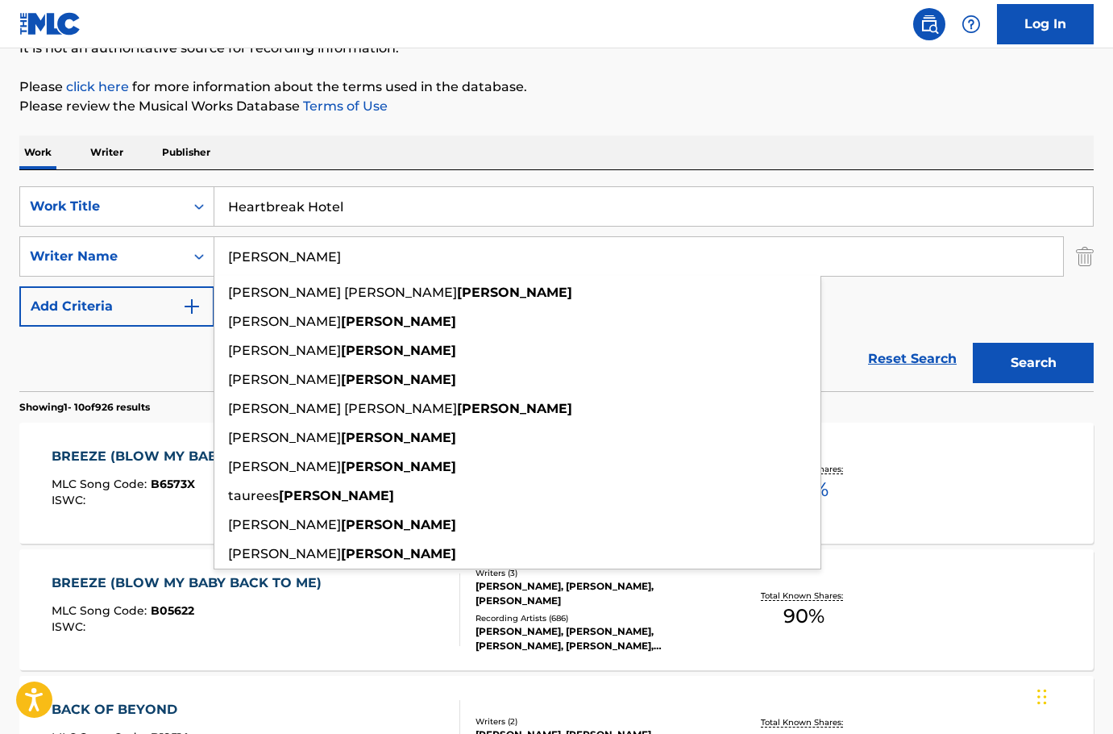
click at [470, 265] on input "Goodwin" at bounding box center [638, 256] width 849 height 39
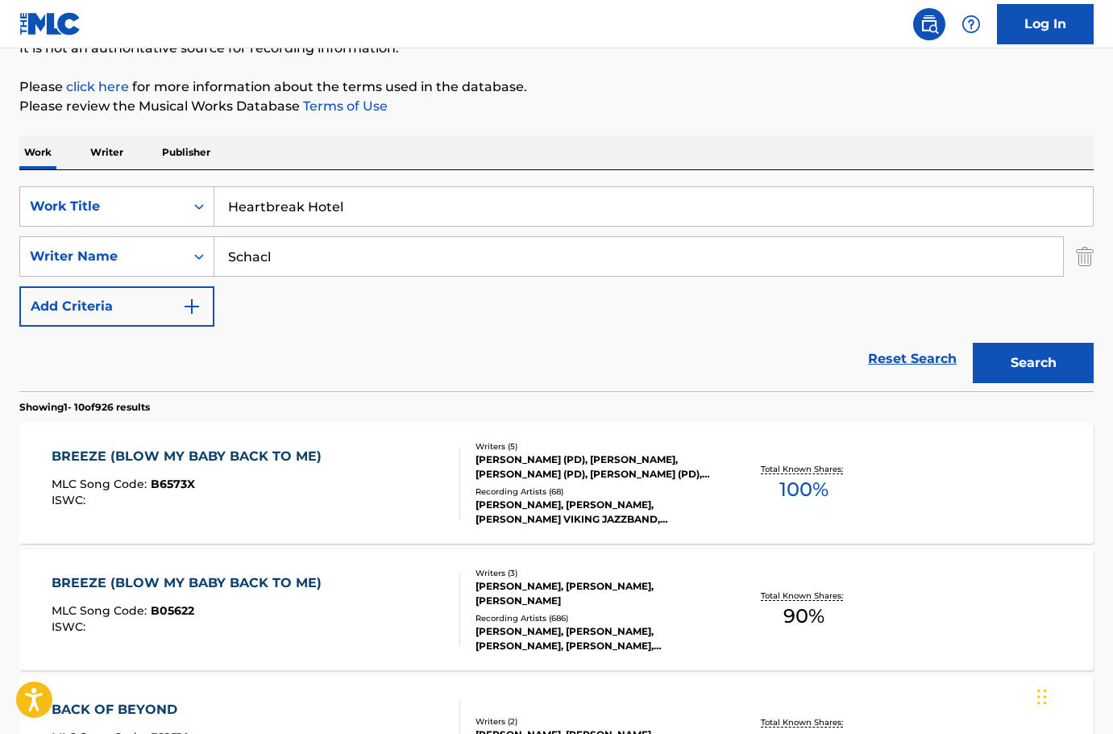
click at [973, 343] on button "Search" at bounding box center [1033, 363] width 121 height 40
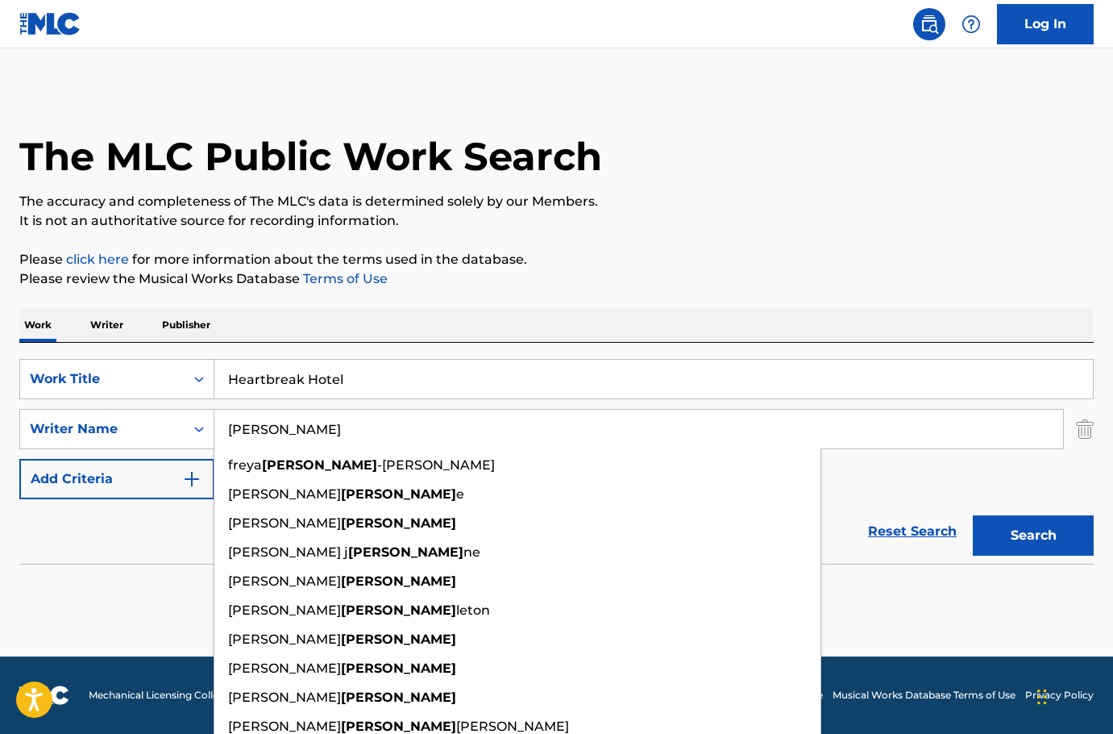
type input "Schack"
click at [973, 515] on button "Search" at bounding box center [1033, 535] width 121 height 40
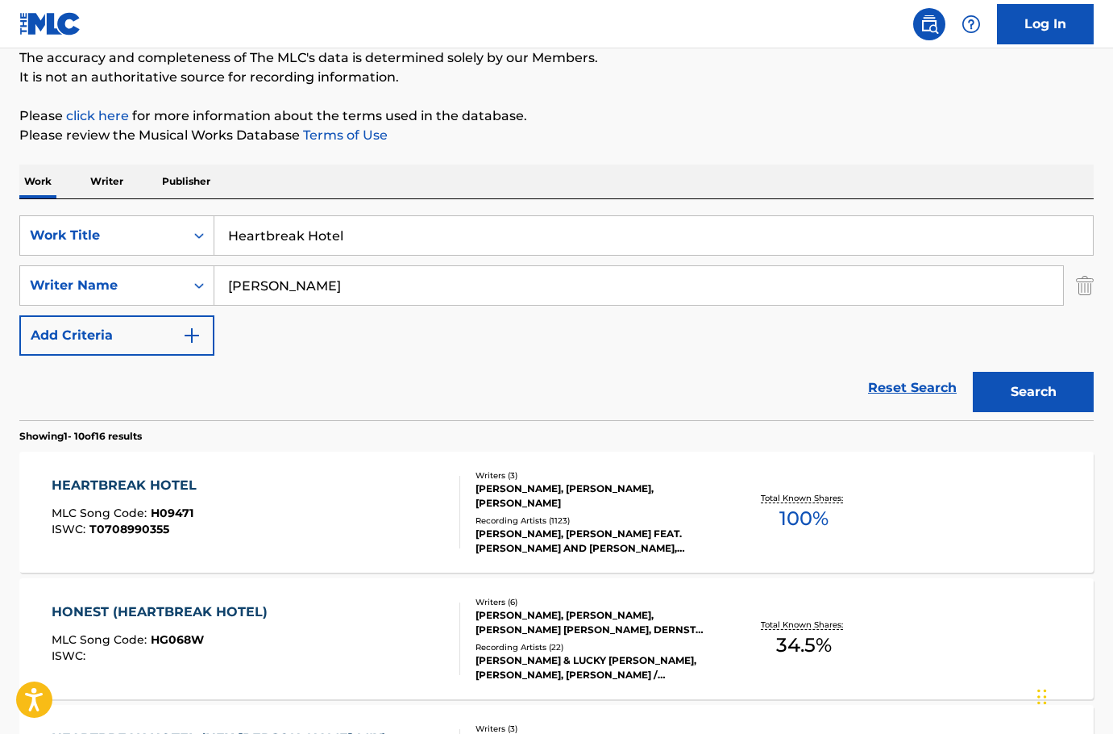
scroll to position [161, 0]
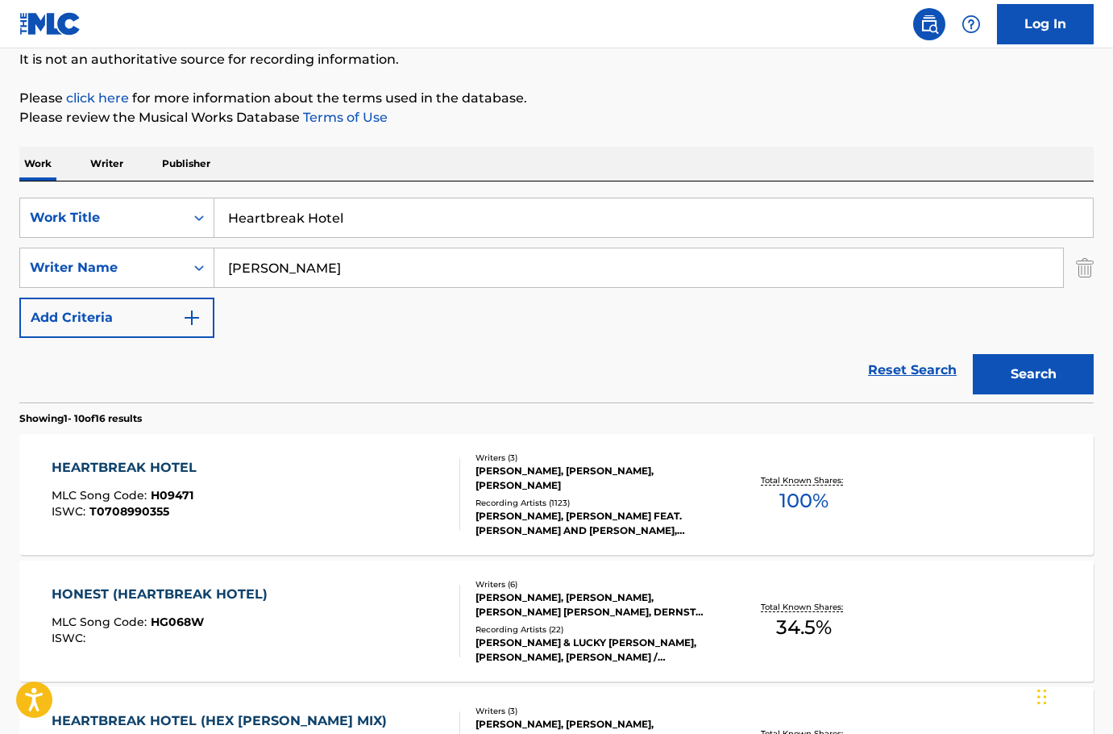
click at [390, 493] on div "HEARTBREAK HOTEL MLC Song Code : H09471 ISWC : T0708990355" at bounding box center [256, 494] width 409 height 73
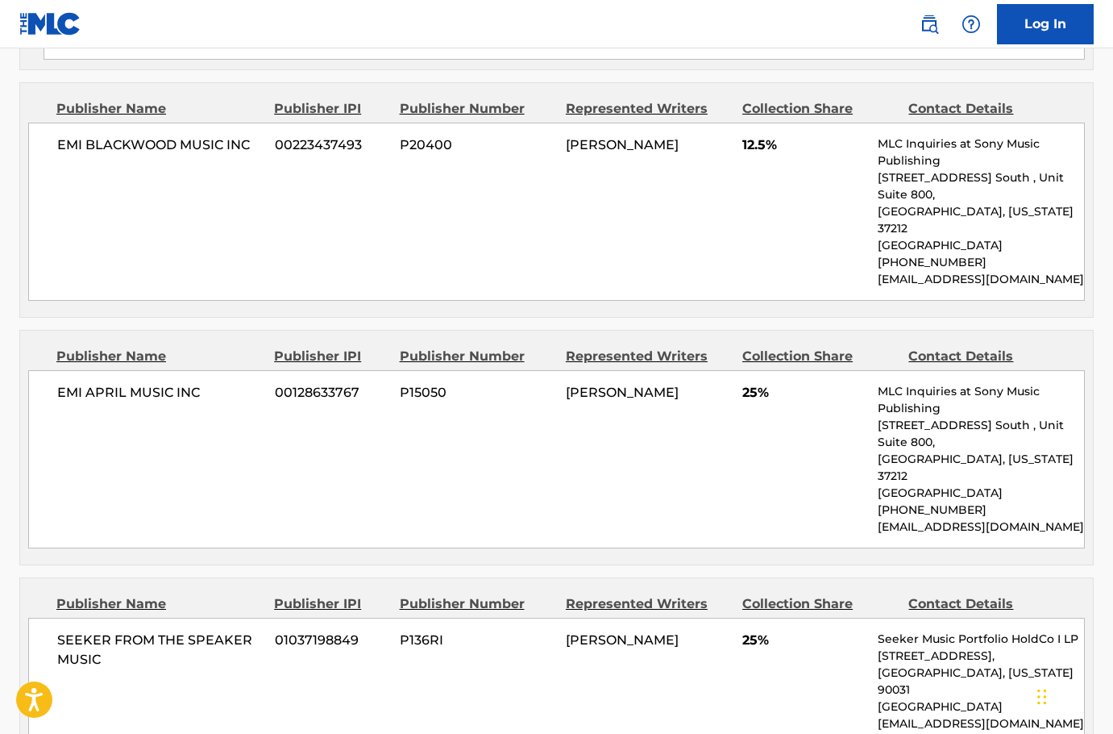
scroll to position [1451, 0]
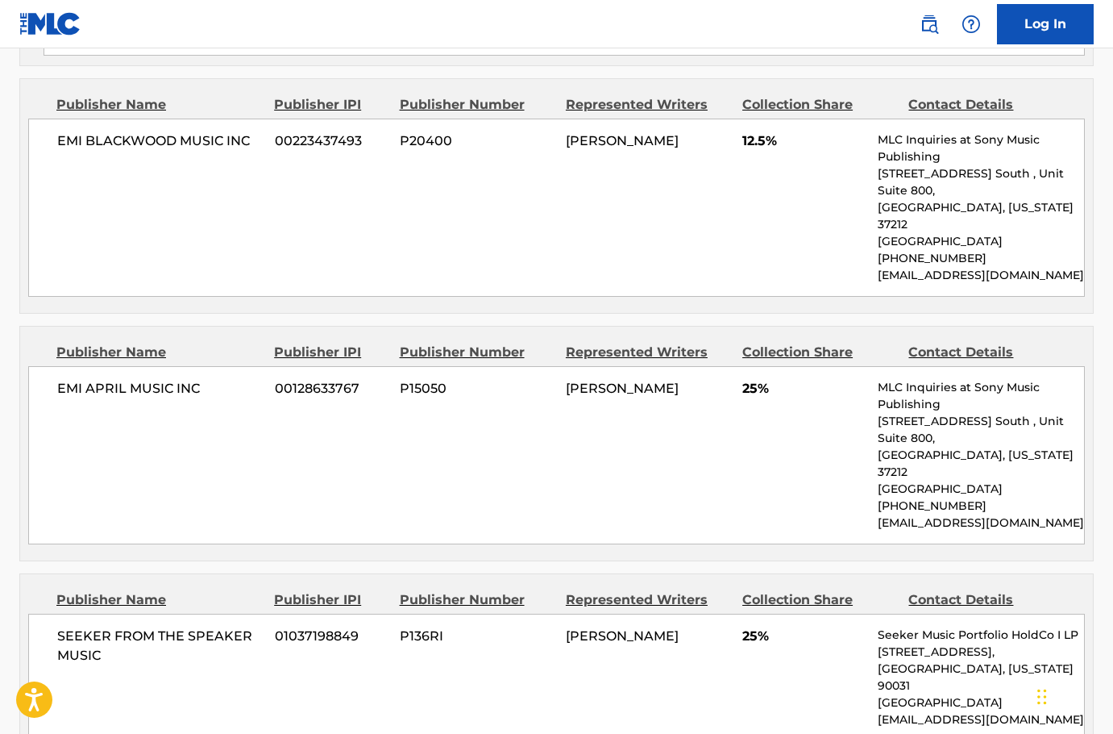
click at [74, 626] on span "SEEKER FROM THE SPEAKER MUSIC" at bounding box center [160, 645] width 206 height 39
copy div "SEEKER FROM THE SPEAKER MUSIC"
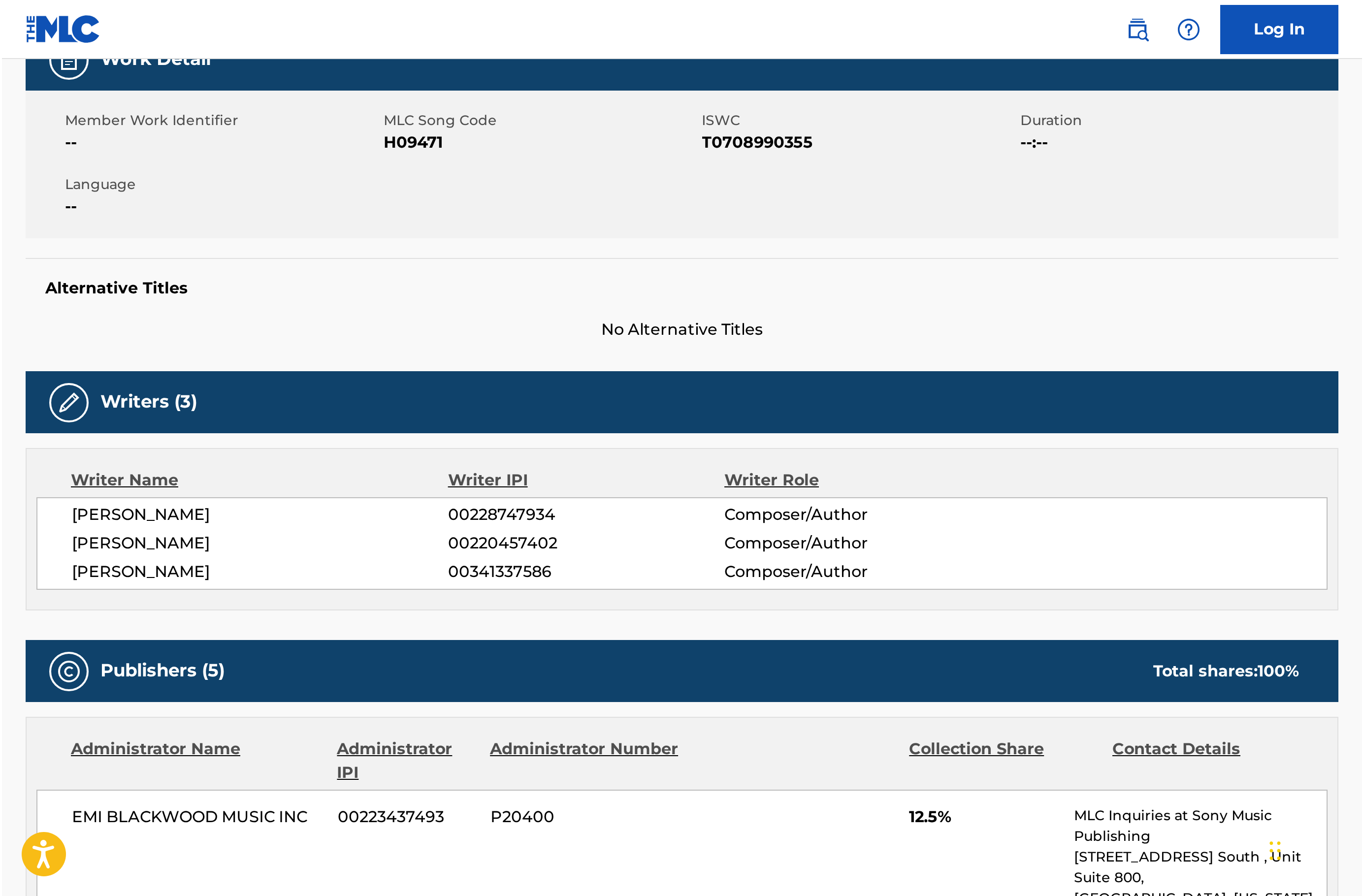
scroll to position [0, 0]
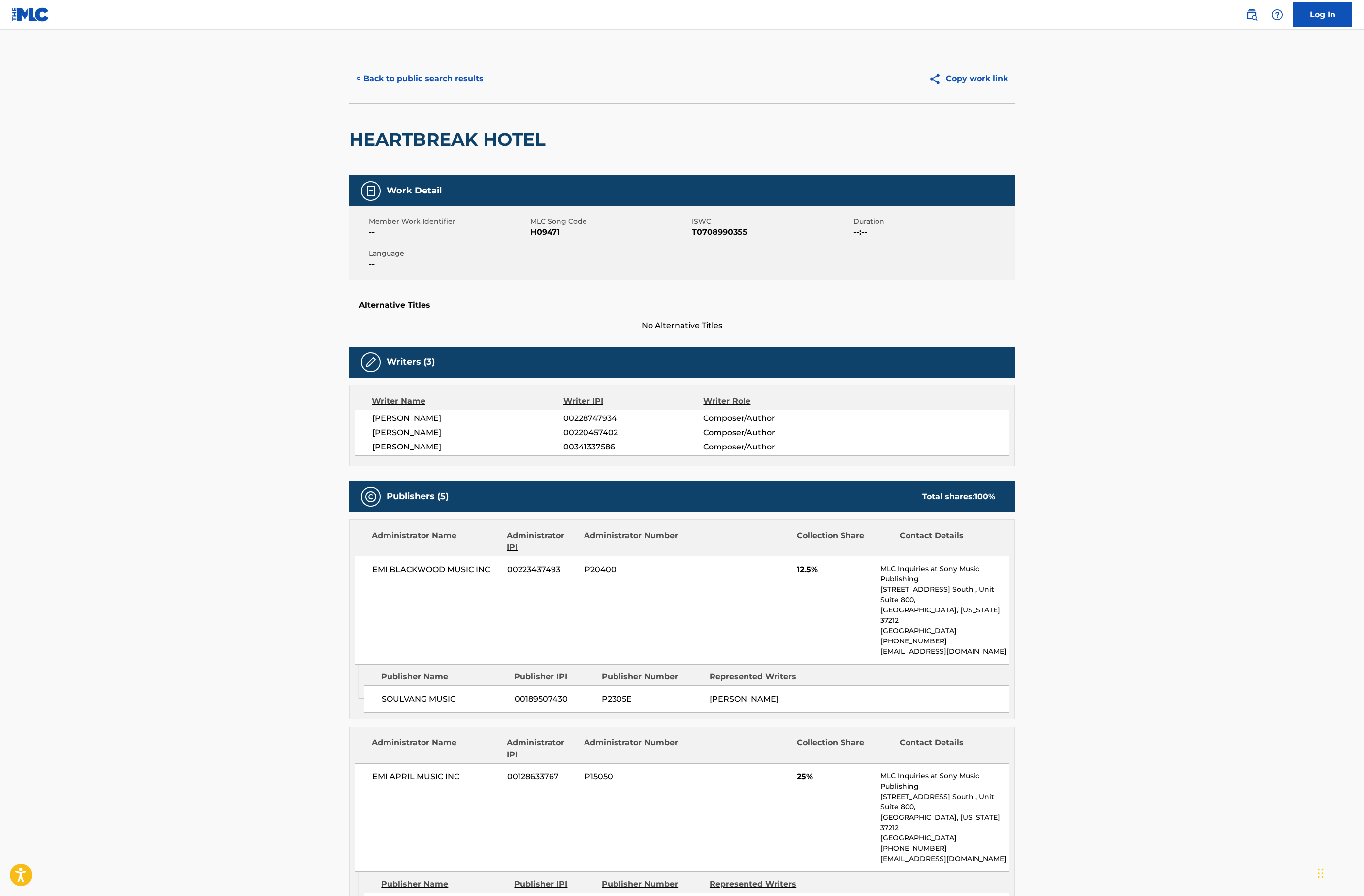
click at [680, 368] on main "< Back to public search results Copy work link HEARTBREAK HOTEL Work Detail Mem…" at bounding box center [682, 903] width 1364 height 1747
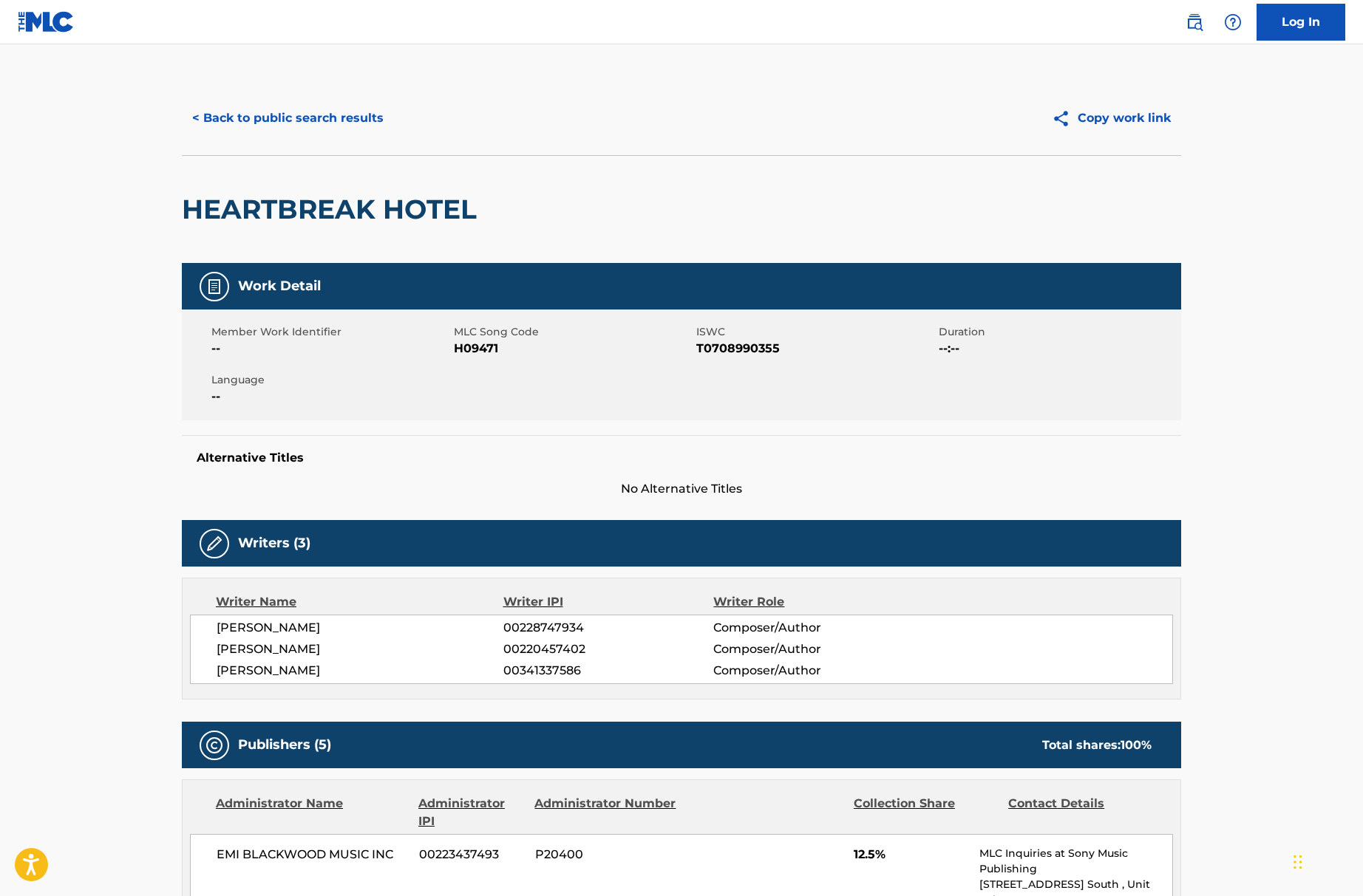
click at [332, 653] on span "CARSTEN SCHACK" at bounding box center [359, 649] width 287 height 17
click at [408, 422] on div "Work Detail Member Work Identifier -- MLC Song Code H09471 ISWC T0708990355 Dur…" at bounding box center [681, 380] width 999 height 235
click at [1020, 127] on button "Copy work link" at bounding box center [1111, 118] width 139 height 37
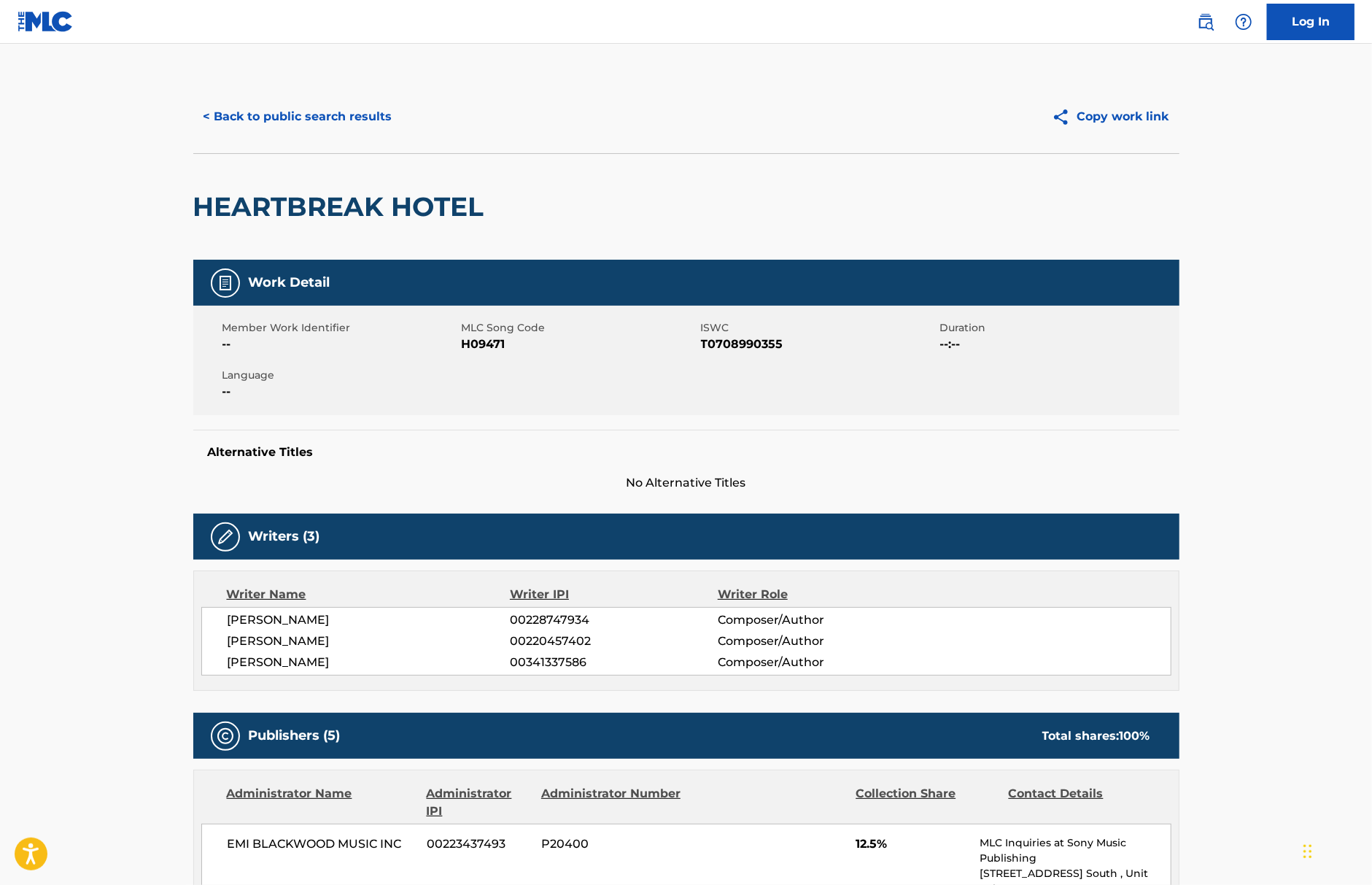
click at [343, 119] on button "< Back to public search results" at bounding box center [298, 117] width 209 height 36
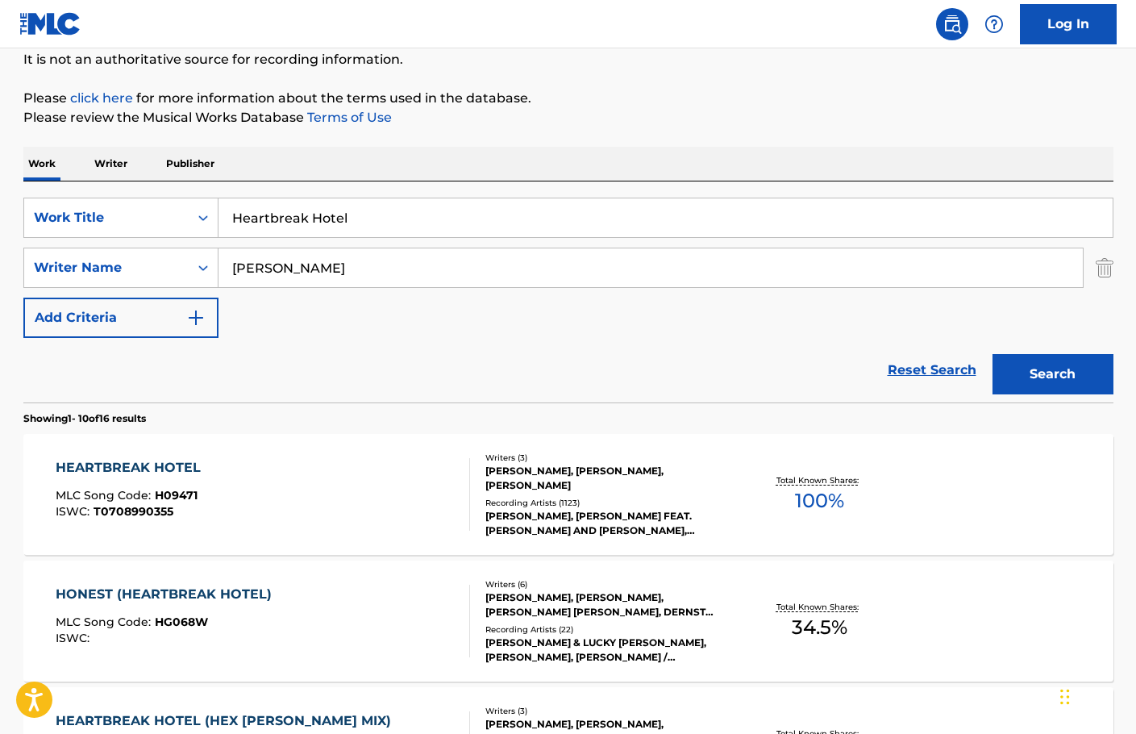
click at [568, 198] on div "Heartbreak Hotel" at bounding box center [665, 218] width 895 height 40
drag, startPoint x: 568, startPoint y: 198, endPoint x: 568, endPoint y: 214, distance: 16.9
click at [568, 214] on div "Heartbreak Hotel" at bounding box center [665, 218] width 895 height 40
click at [568, 214] on input "Heartbreak Hotel" at bounding box center [665, 217] width 894 height 39
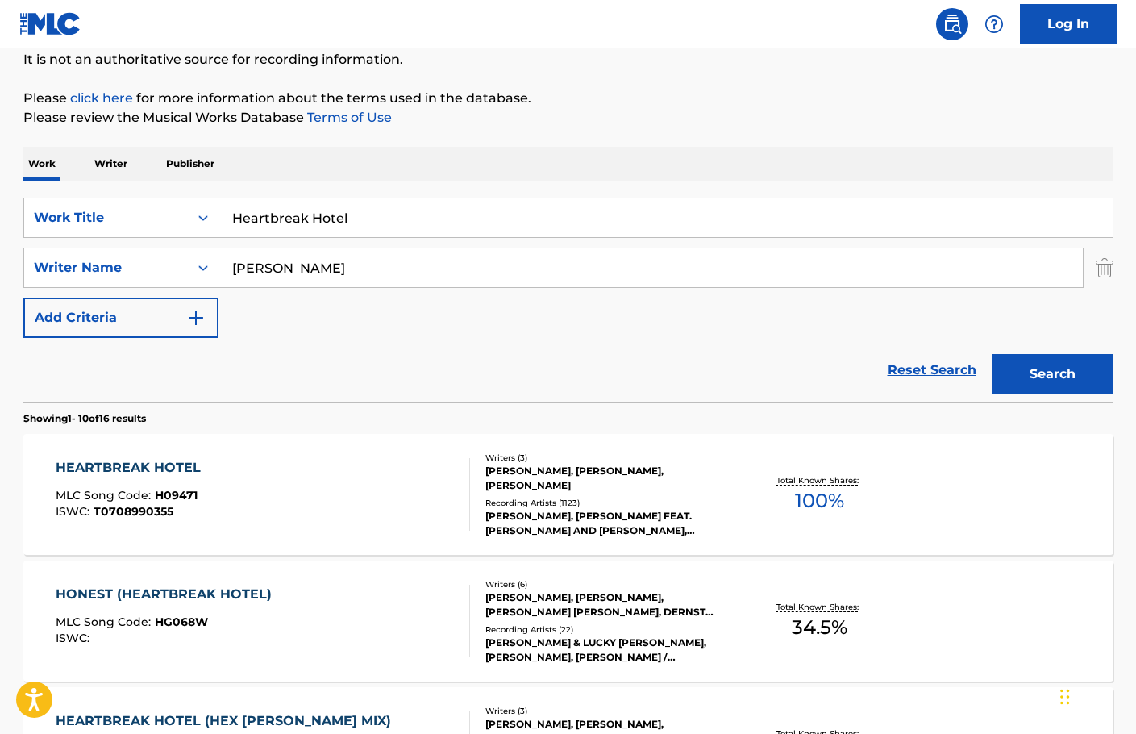
click at [568, 214] on input "Heartbreak Hotel" at bounding box center [665, 217] width 894 height 39
paste input "Never Enough"
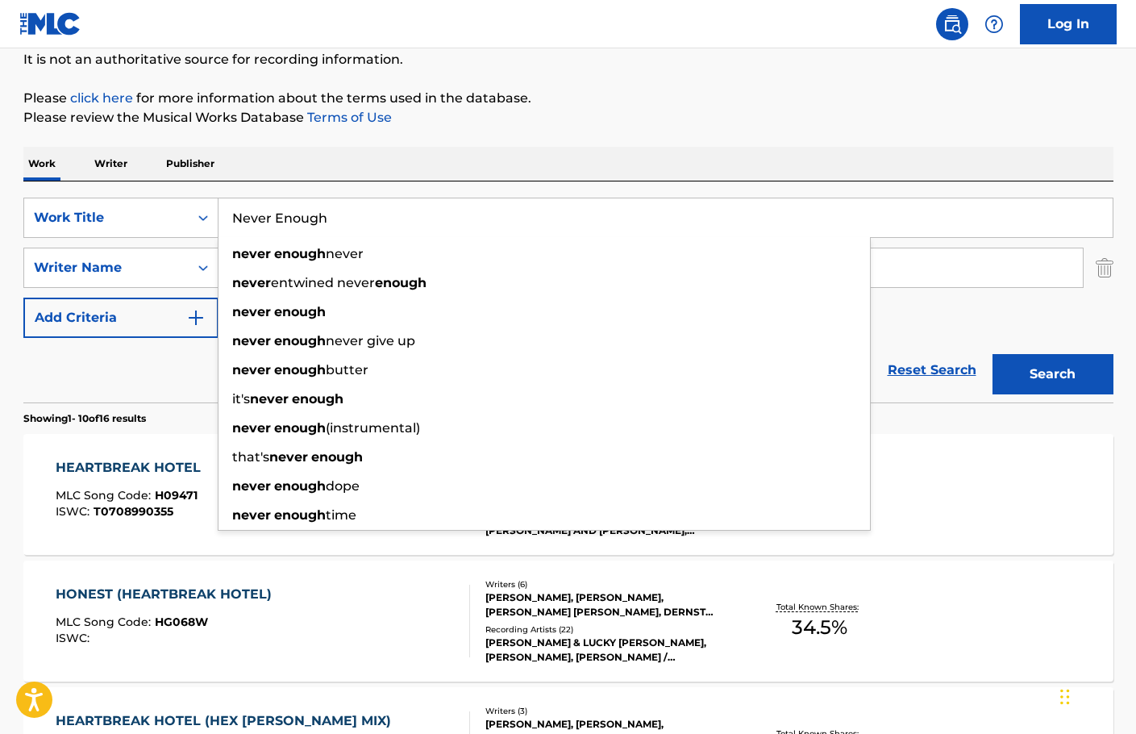
type input "Never Enough"
click at [567, 115] on p "Please review the Musical Works Database Terms of Use" at bounding box center [568, 117] width 1090 height 19
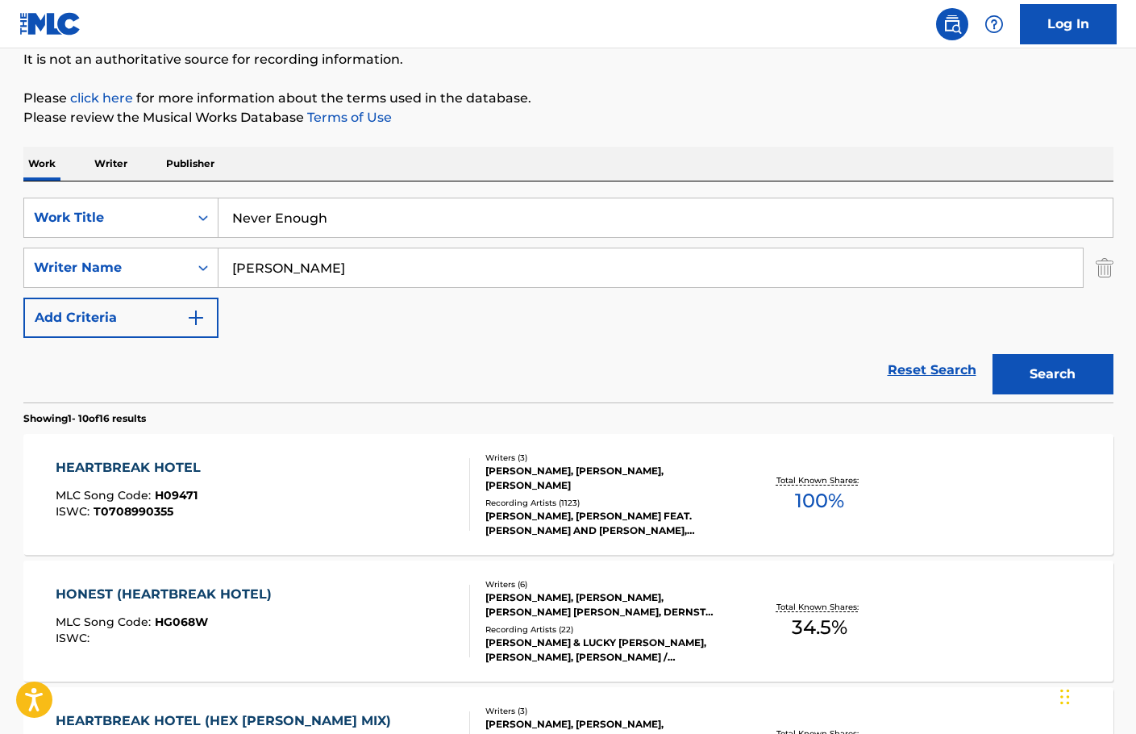
click at [547, 277] on input "Schack" at bounding box center [650, 267] width 864 height 39
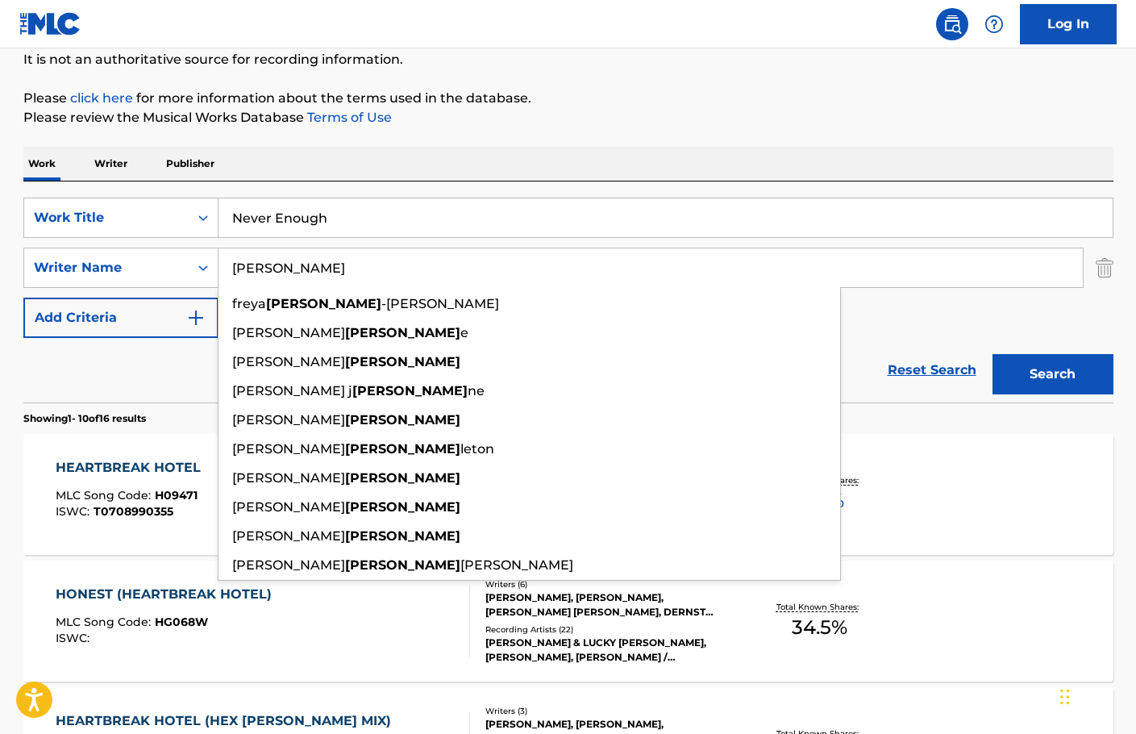
click at [547, 277] on input "Schack" at bounding box center [650, 267] width 864 height 39
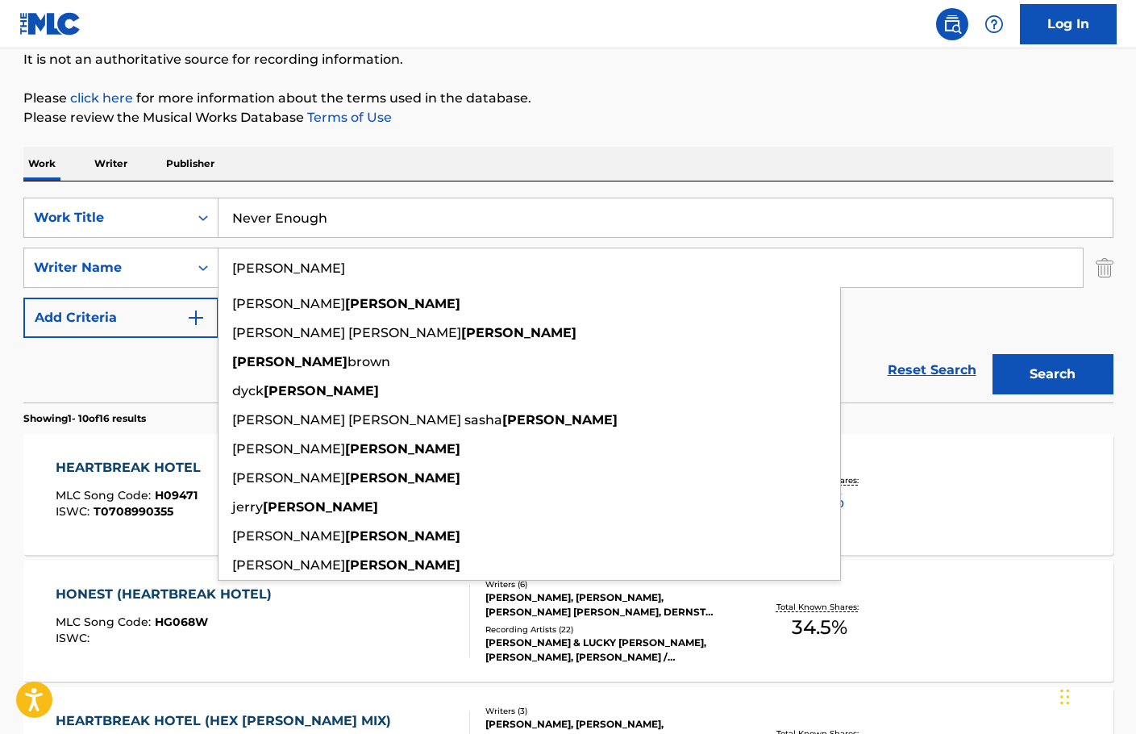
type input "Hyman"
click at [992, 354] on button "Search" at bounding box center [1052, 374] width 121 height 40
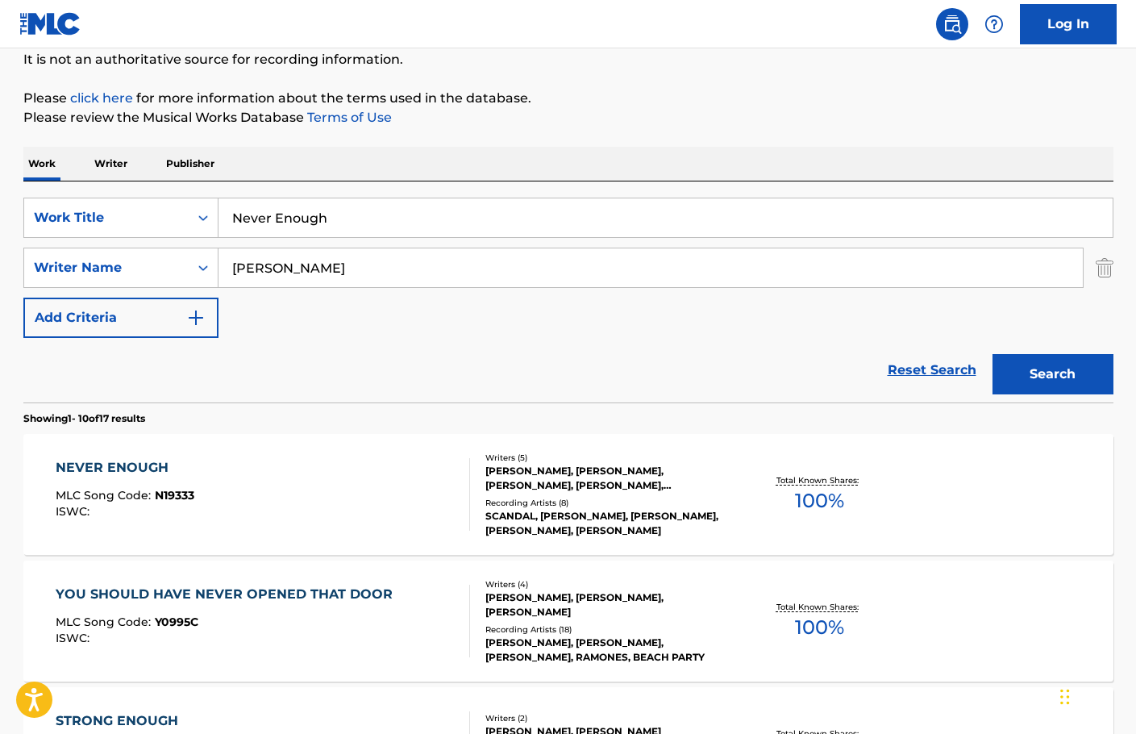
click at [396, 493] on div "NEVER ENOUGH MLC Song Code : N19333 ISWC :" at bounding box center [263, 494] width 414 height 73
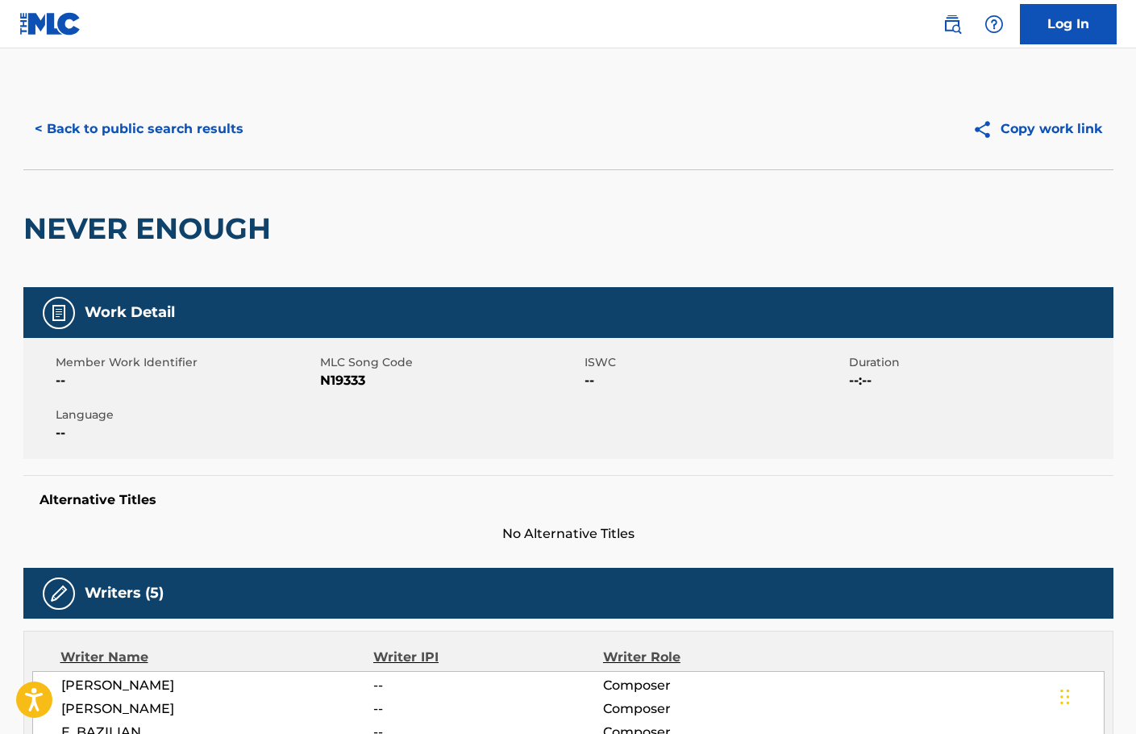
click at [79, 214] on h2 "NEVER ENOUGH" at bounding box center [151, 228] width 256 height 36
copy div "NEVER ENOUGH"
